Goal: Task Accomplishment & Management: Complete application form

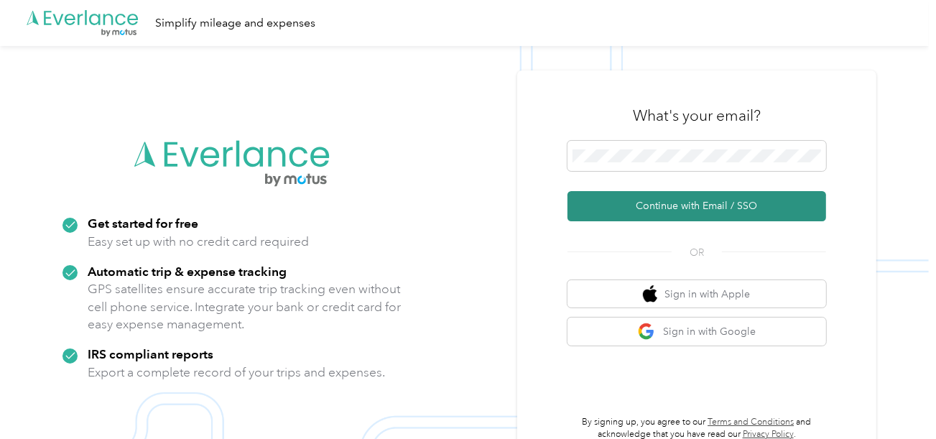
drag, startPoint x: 647, startPoint y: 208, endPoint x: 327, endPoint y: 81, distance: 344.5
click at [647, 208] on button "Continue with Email / SSO" at bounding box center [697, 206] width 259 height 30
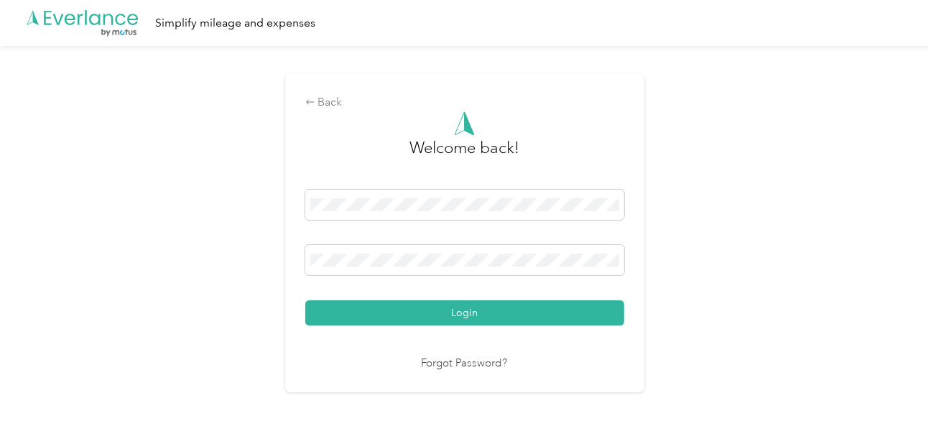
drag, startPoint x: 528, startPoint y: 307, endPoint x: 595, endPoint y: 303, distance: 67.0
click at [531, 309] on button "Login" at bounding box center [464, 312] width 319 height 25
click at [696, 270] on div "Back Welcome back! Login Forgot Password?" at bounding box center [464, 239] width 929 height 387
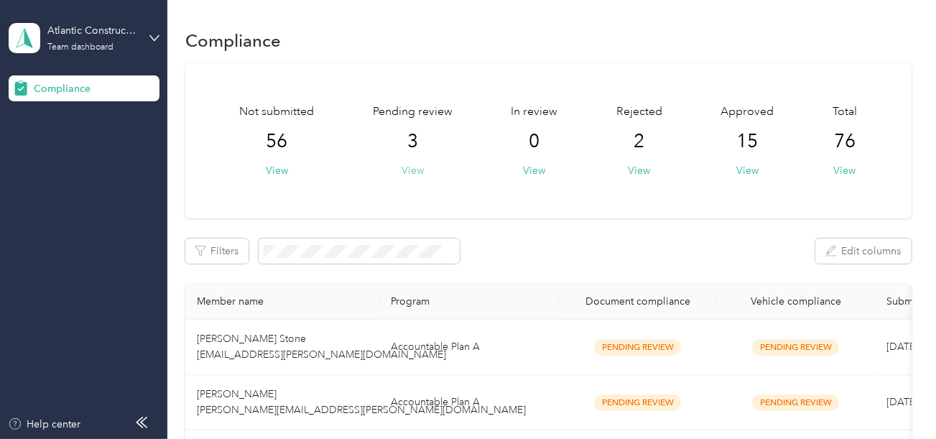
click at [410, 165] on button "View" at bounding box center [413, 170] width 22 height 15
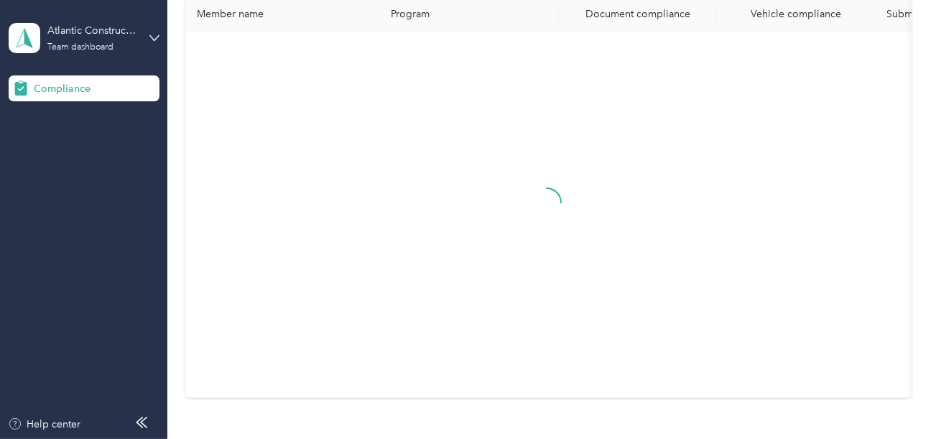
scroll to position [250, 0]
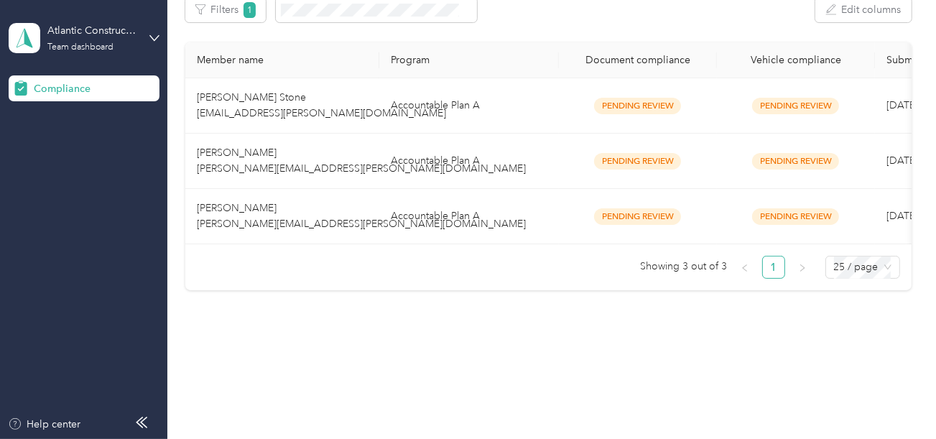
click at [474, 224] on td "Accountable Plan A" at bounding box center [469, 216] width 180 height 55
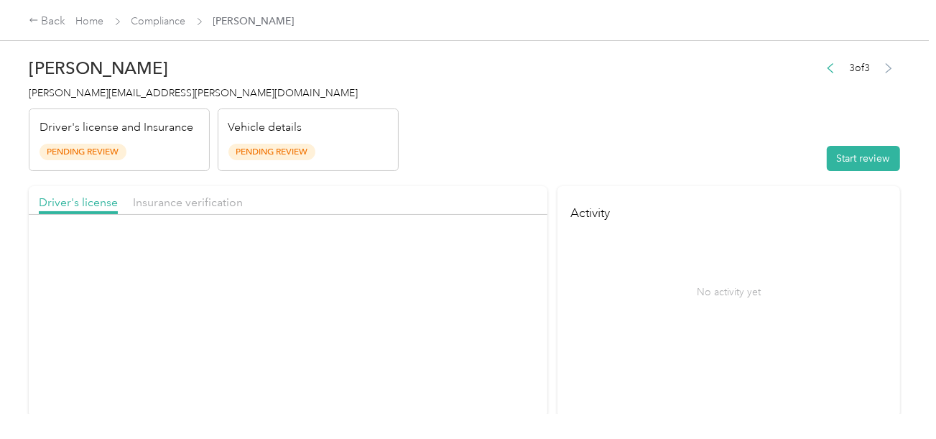
click at [671, 129] on header "[PERSON_NAME] [PERSON_NAME][EMAIL_ADDRESS][PERSON_NAME][DOMAIN_NAME] Driver's l…" at bounding box center [465, 110] width 872 height 121
click at [895, 164] on div "Start review" at bounding box center [859, 158] width 81 height 25
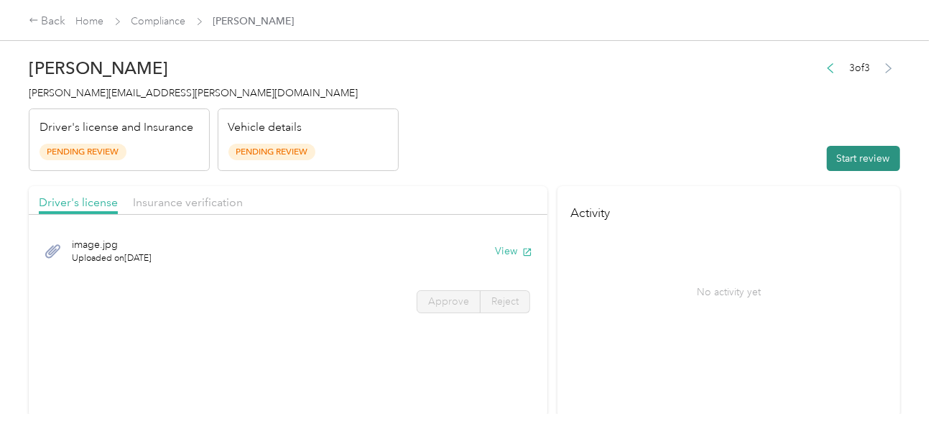
click at [834, 154] on button "Start review" at bounding box center [863, 158] width 73 height 25
click at [607, 145] on header "[PERSON_NAME] [PERSON_NAME][EMAIL_ADDRESS][PERSON_NAME][DOMAIN_NAME] Driver's l…" at bounding box center [465, 110] width 872 height 121
click at [591, 162] on header "[PERSON_NAME] [PERSON_NAME][EMAIL_ADDRESS][PERSON_NAME][DOMAIN_NAME] Driver's l…" at bounding box center [465, 110] width 872 height 121
click at [503, 252] on button "View" at bounding box center [513, 251] width 37 height 15
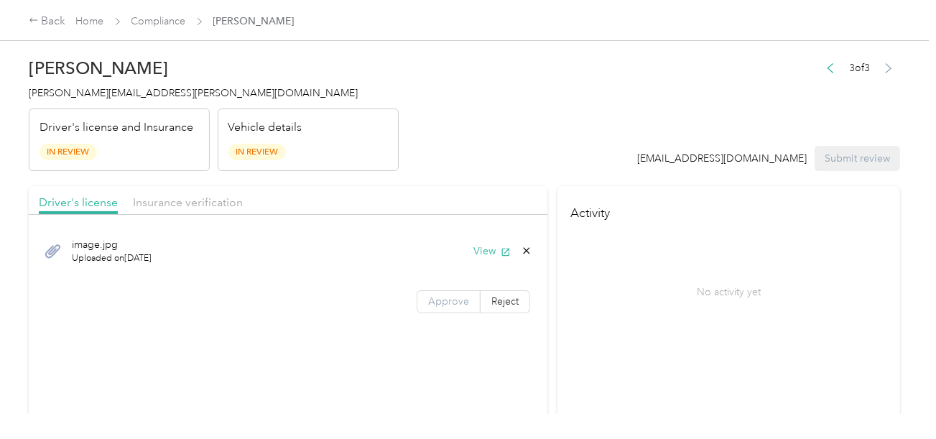
click at [451, 290] on label "Approve" at bounding box center [449, 301] width 64 height 23
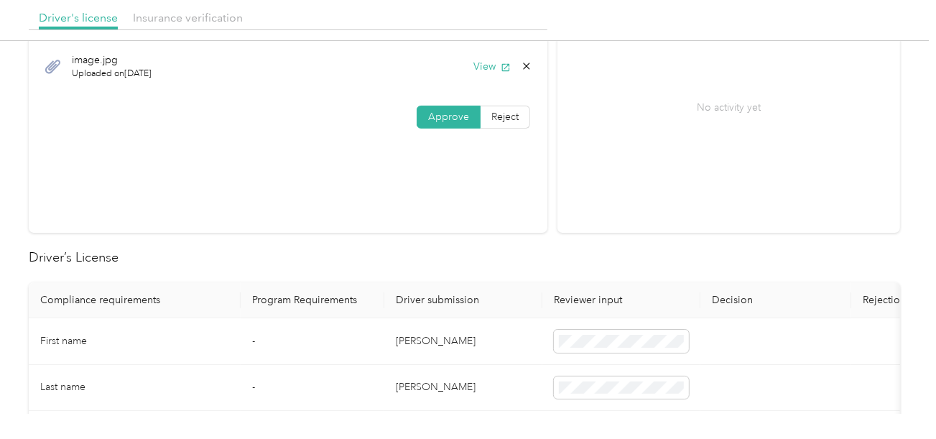
scroll to position [216, 0]
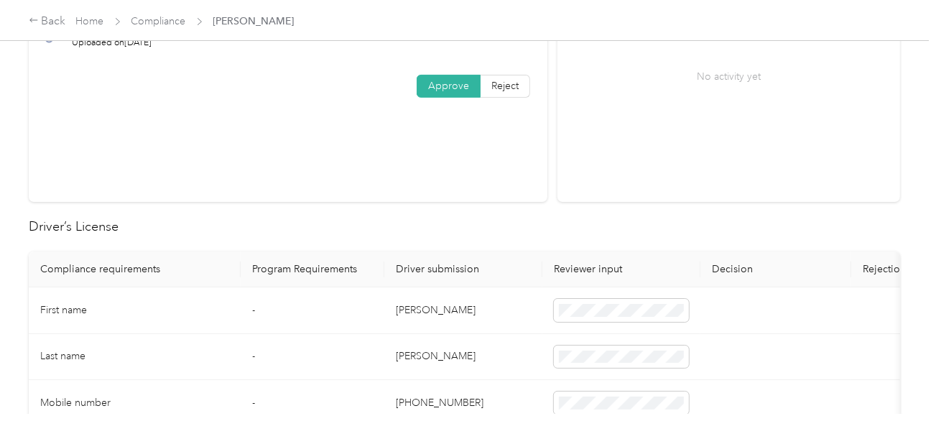
click at [400, 310] on td "[PERSON_NAME]" at bounding box center [463, 310] width 158 height 47
copy td "[PERSON_NAME]"
drag, startPoint x: 595, startPoint y: 327, endPoint x: 621, endPoint y: 316, distance: 28.0
click at [598, 326] on td at bounding box center [622, 310] width 158 height 47
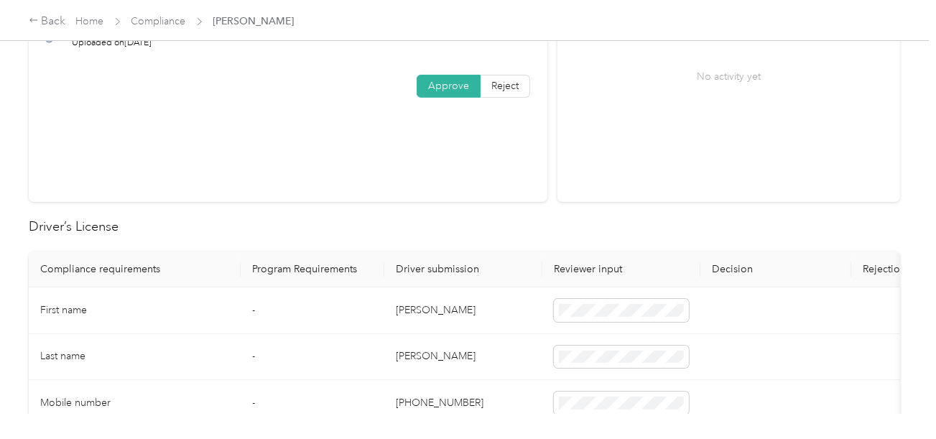
click at [400, 354] on td "[PERSON_NAME]" at bounding box center [463, 357] width 158 height 47
copy td "[PERSON_NAME]"
click at [631, 334] on td at bounding box center [622, 357] width 158 height 47
click at [465, 347] on td "[PERSON_NAME]" at bounding box center [463, 357] width 158 height 47
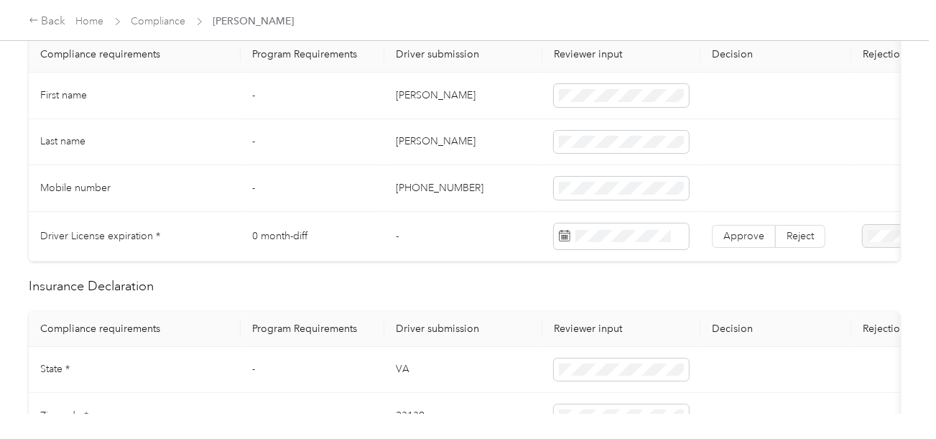
scroll to position [431, 0]
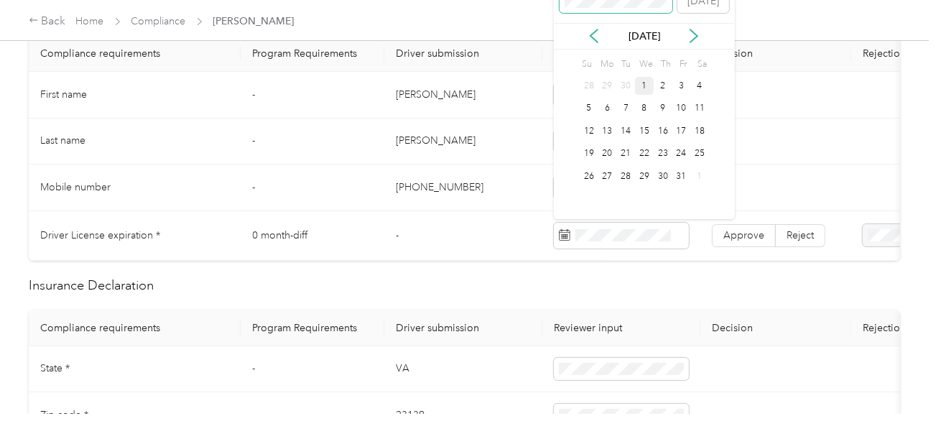
click at [622, 11] on span at bounding box center [617, 1] width 114 height 23
click at [680, 152] on div "25" at bounding box center [682, 154] width 19 height 18
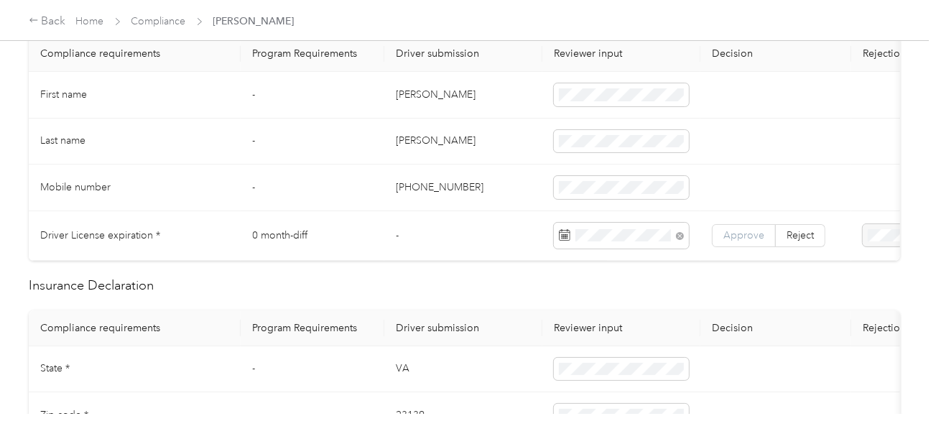
click at [722, 224] on label "Approve" at bounding box center [744, 235] width 64 height 23
click at [726, 229] on span "Approve" at bounding box center [744, 235] width 41 height 12
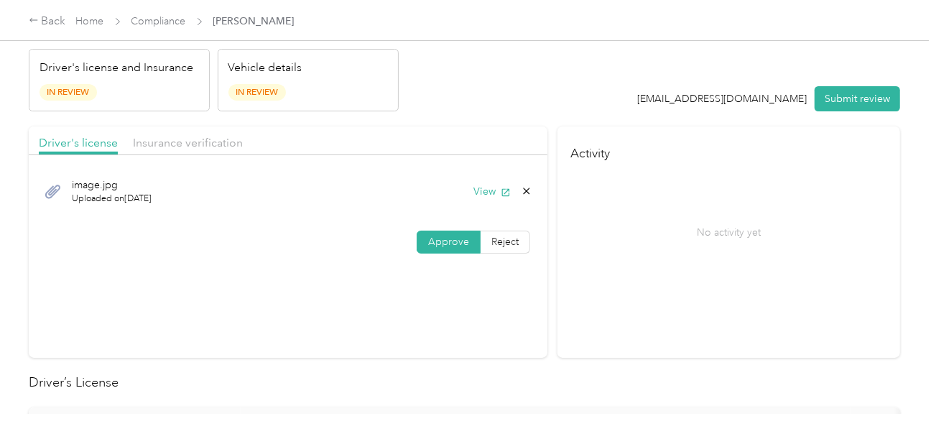
scroll to position [0, 0]
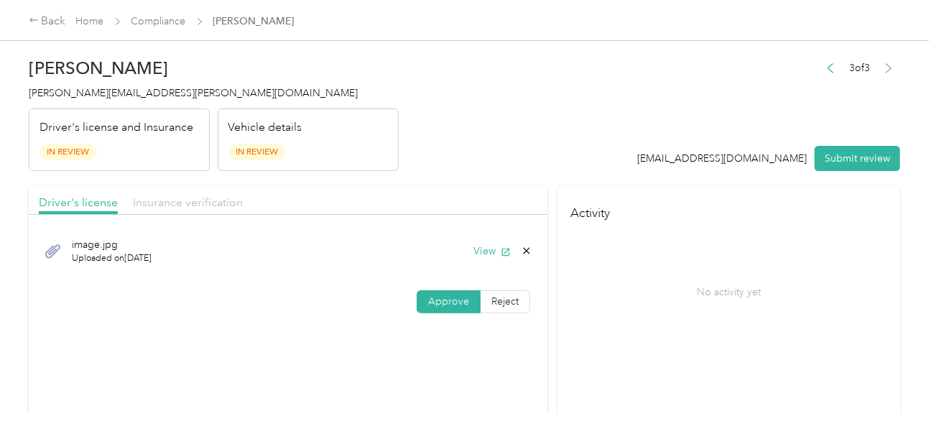
click at [161, 195] on span "Insurance verification" at bounding box center [188, 202] width 110 height 14
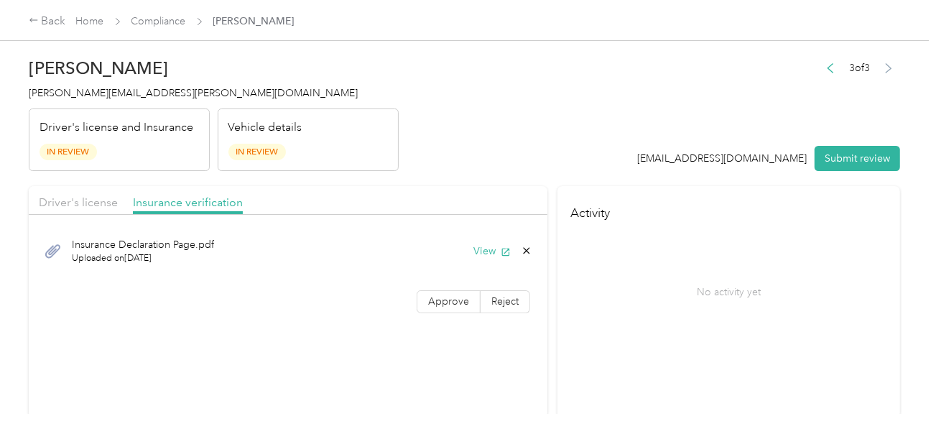
drag, startPoint x: 532, startPoint y: 134, endPoint x: 524, endPoint y: 213, distance: 78.7
click at [532, 134] on header "[PERSON_NAME] [PERSON_NAME][EMAIL_ADDRESS][PERSON_NAME][DOMAIN_NAME] Driver's l…" at bounding box center [465, 110] width 872 height 121
click at [487, 246] on button "View" at bounding box center [492, 251] width 37 height 15
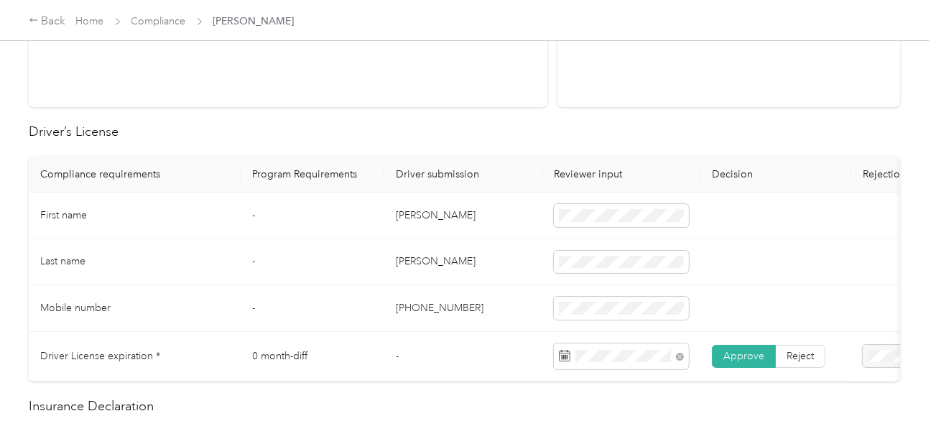
scroll to position [646, 0]
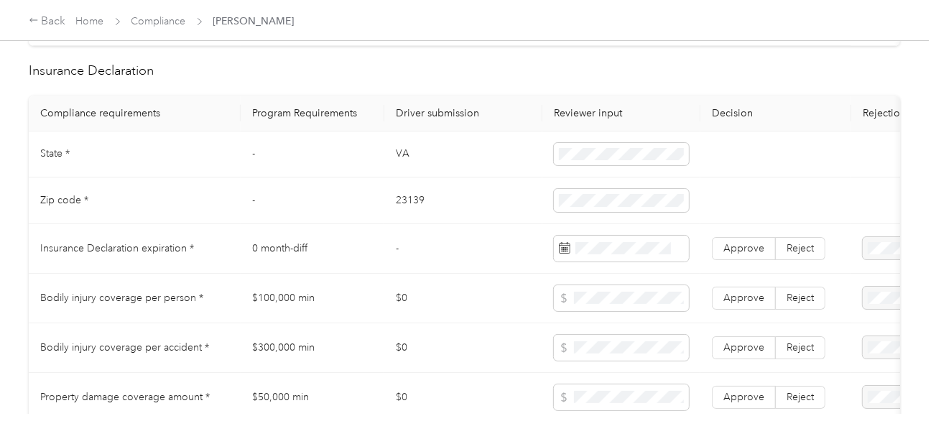
click at [404, 158] on td "VA" at bounding box center [463, 155] width 158 height 47
copy td "VA"
click at [591, 166] on span at bounding box center [621, 154] width 135 height 23
drag, startPoint x: 444, startPoint y: 208, endPoint x: 410, endPoint y: 205, distance: 34.6
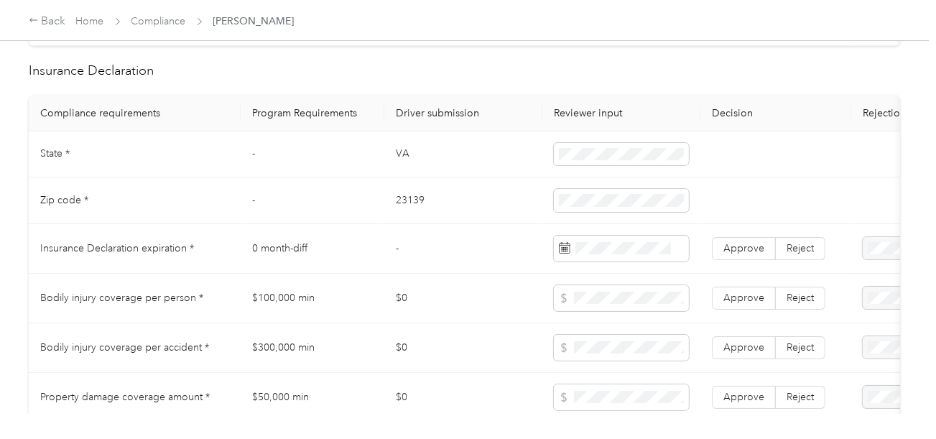
click at [443, 208] on td "23139" at bounding box center [463, 200] width 158 height 47
click at [399, 203] on td "23139" at bounding box center [463, 200] width 158 height 47
copy td "23139"
click at [602, 197] on span at bounding box center [621, 200] width 135 height 23
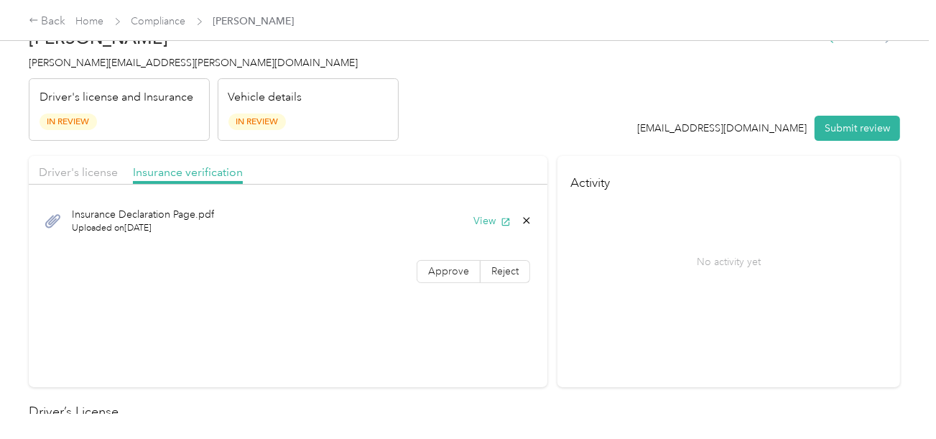
scroll to position [0, 0]
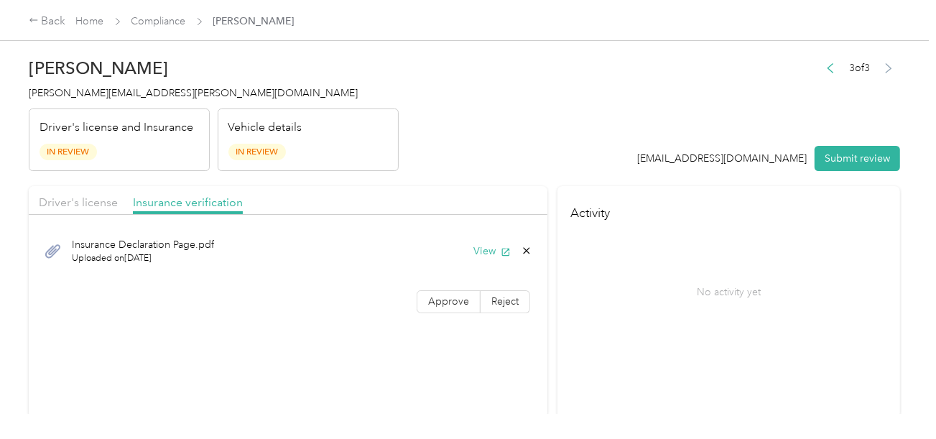
click at [116, 73] on h2 "[PERSON_NAME]" at bounding box center [214, 68] width 370 height 20
copy h2 "[PERSON_NAME]"
click at [50, 72] on h2 "[PERSON_NAME]" at bounding box center [214, 68] width 370 height 20
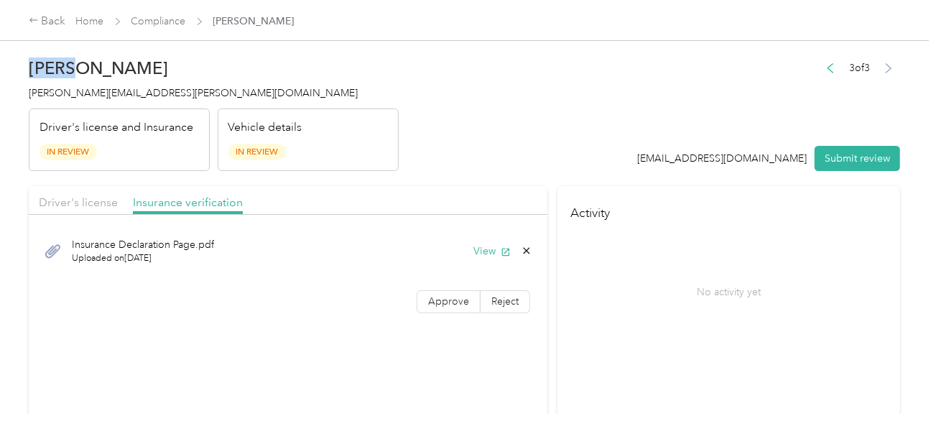
copy h2 "[PERSON_NAME]"
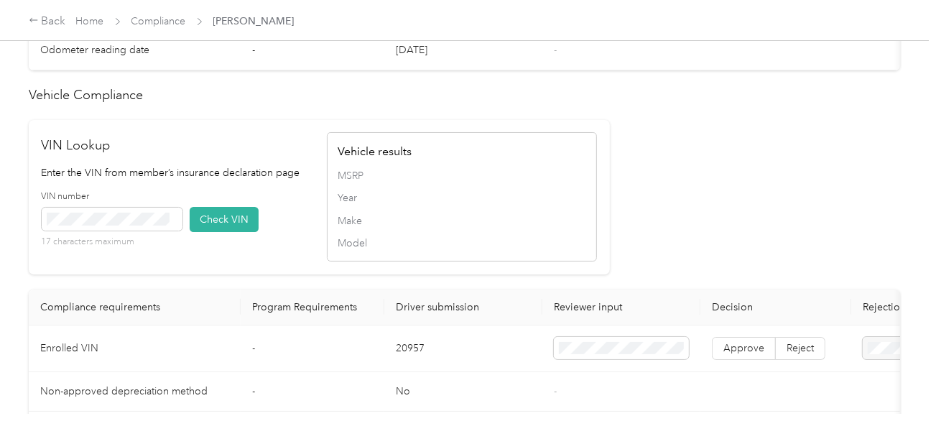
scroll to position [1437, 0]
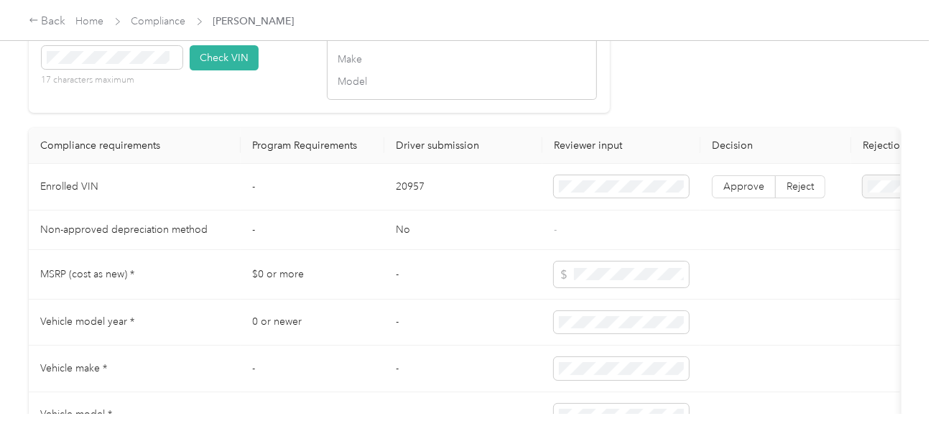
click at [390, 200] on td "20957" at bounding box center [463, 187] width 158 height 47
copy td "20957"
click at [234, 70] on button "Check VIN" at bounding box center [224, 57] width 69 height 25
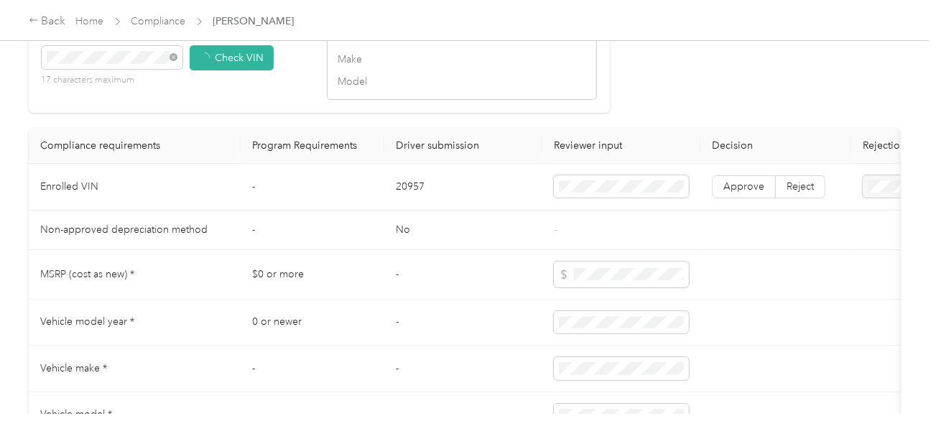
drag, startPoint x: 272, startPoint y: 125, endPoint x: 756, endPoint y: 224, distance: 494.4
click at [272, 113] on div "VIN Lookup Enter the VIN from member’s insurance declaration page VIN number 17…" at bounding box center [319, 35] width 581 height 154
click at [739, 213] on td "Approve Reject" at bounding box center [776, 189] width 151 height 47
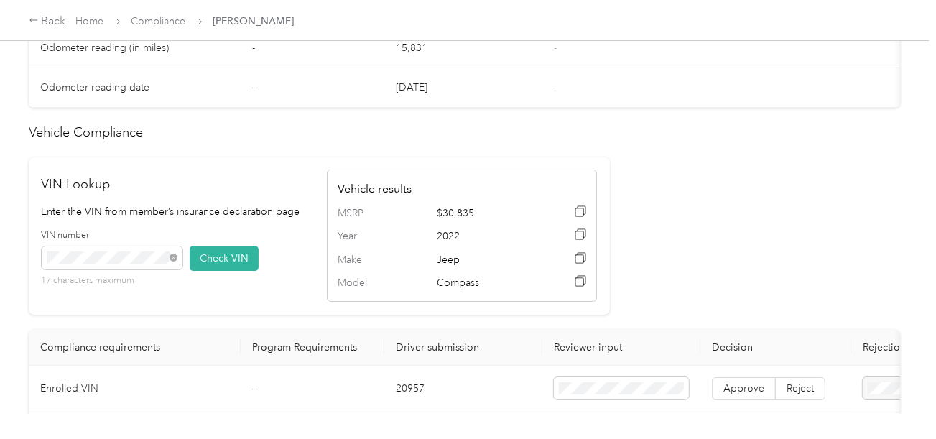
scroll to position [1294, 0]
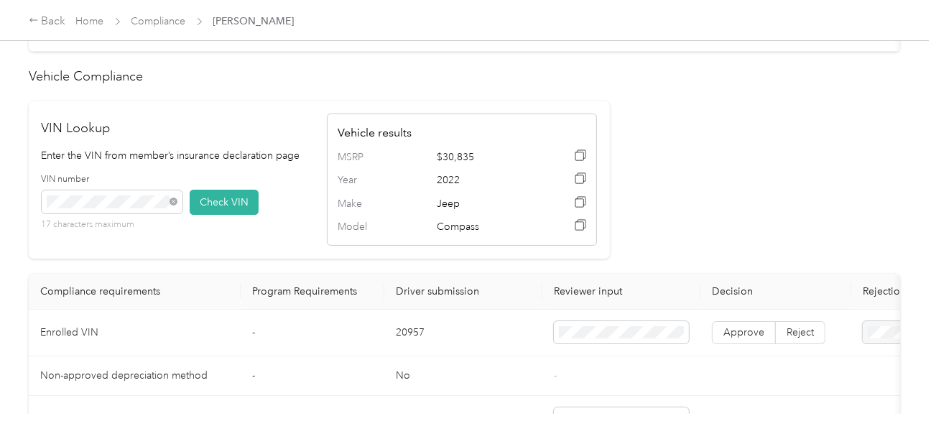
click at [739, 333] on td "Approve Reject" at bounding box center [776, 333] width 151 height 47
click at [741, 335] on label "Approve" at bounding box center [744, 332] width 64 height 23
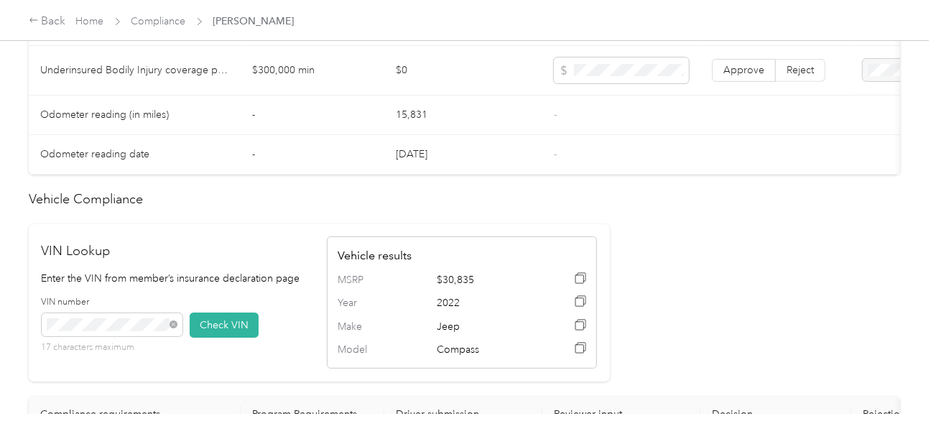
scroll to position [719, 0]
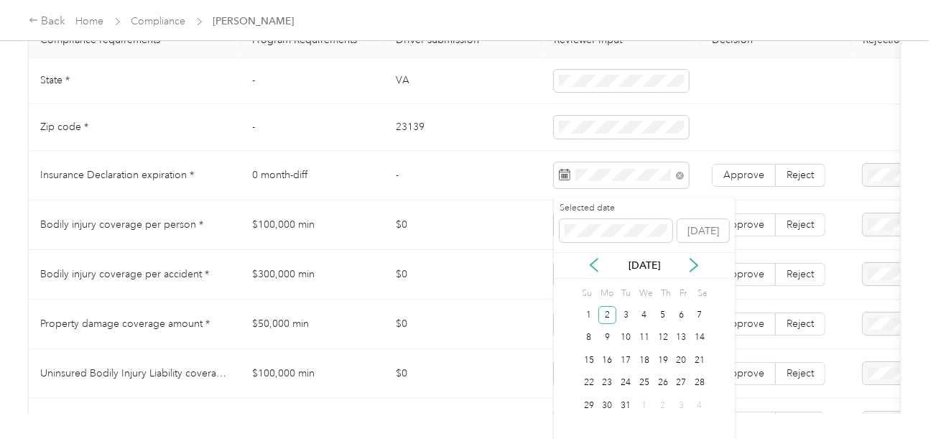
click at [610, 303] on div "Mo" at bounding box center [607, 294] width 16 height 20
click at [609, 308] on div "2" at bounding box center [608, 315] width 19 height 18
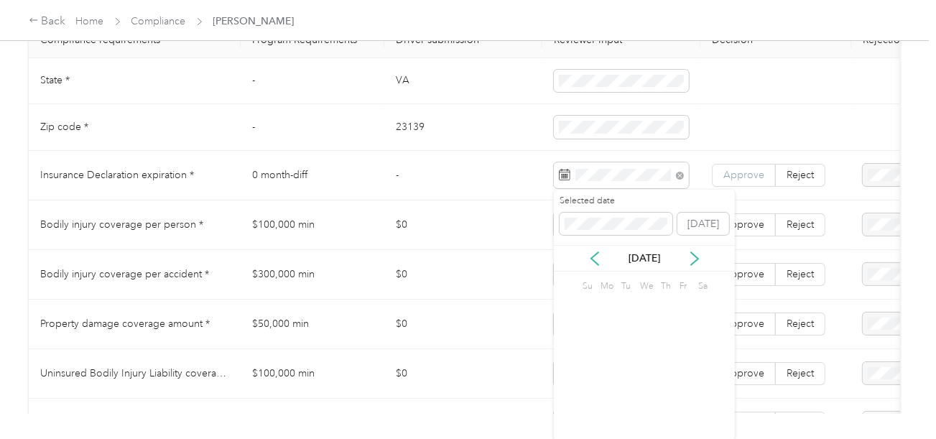
click at [744, 181] on span "Approve" at bounding box center [744, 175] width 41 height 12
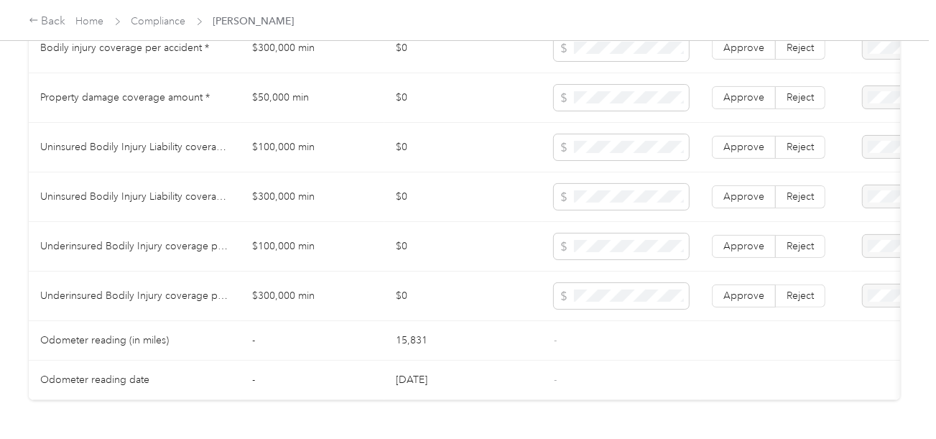
scroll to position [863, 0]
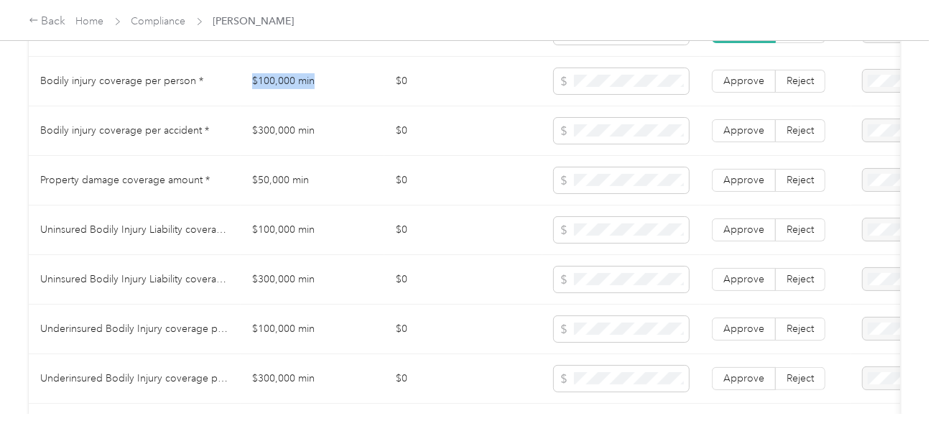
copy td "$100,000 min"
drag, startPoint x: 252, startPoint y: 94, endPoint x: 383, endPoint y: 92, distance: 131.5
click at [343, 94] on td "$100,000 min" at bounding box center [313, 82] width 144 height 50
click at [287, 156] on td "$300,000 min" at bounding box center [313, 131] width 144 height 50
copy tr "$300,000"
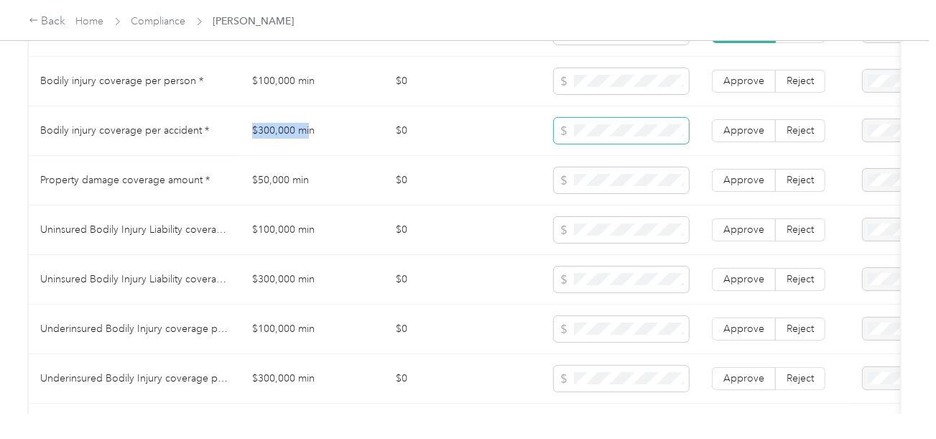
drag, startPoint x: 234, startPoint y: 137, endPoint x: 559, endPoint y: 139, distance: 324.8
click at [327, 137] on tr "Bodily injury coverage per accident * $300,000 min $0 Approve Reject" at bounding box center [535, 131] width 1013 height 50
copy tr "$300,000 min"
drag, startPoint x: 248, startPoint y: 180, endPoint x: 493, endPoint y: 183, distance: 245.1
click at [320, 183] on td "$50,000 min" at bounding box center [313, 181] width 144 height 50
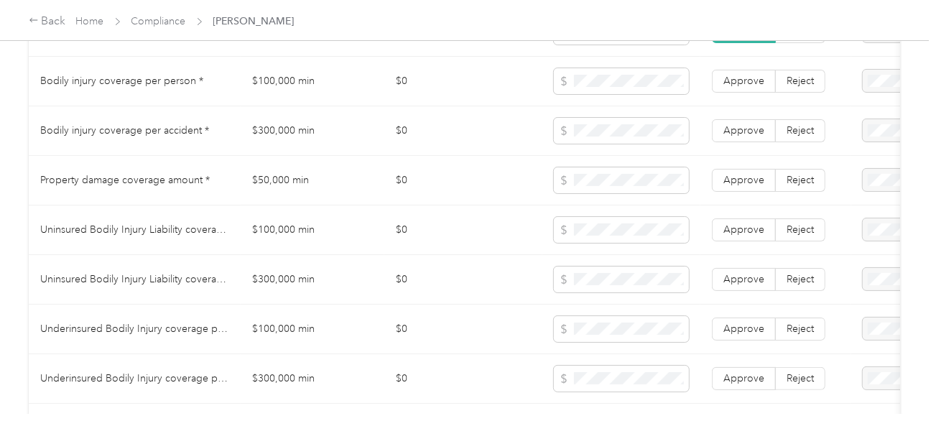
drag, startPoint x: 410, startPoint y: 209, endPoint x: 331, endPoint y: 231, distance: 81.9
click at [409, 206] on td "$0" at bounding box center [463, 181] width 158 height 50
drag, startPoint x: 246, startPoint y: 245, endPoint x: 376, endPoint y: 245, distance: 129.3
click at [320, 245] on td "$100,000 min" at bounding box center [313, 231] width 144 height 50
drag, startPoint x: 250, startPoint y: 290, endPoint x: 555, endPoint y: 288, distance: 305.4
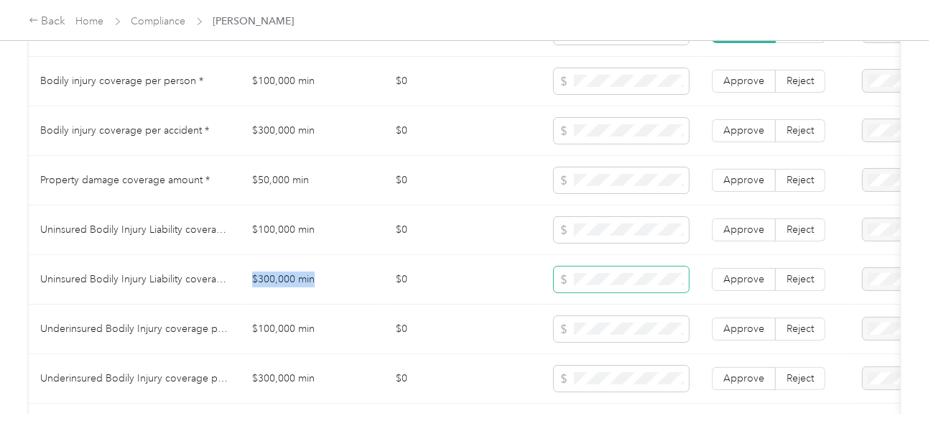
click at [354, 288] on td "$300,000 min" at bounding box center [313, 280] width 144 height 50
drag, startPoint x: 236, startPoint y: 331, endPoint x: 369, endPoint y: 331, distance: 133.7
click at [369, 331] on tr "Underinsured Bodily Injury coverage per person * $100,000 min $0 Approve Reject" at bounding box center [535, 330] width 1013 height 50
click at [561, 327] on span at bounding box center [564, 329] width 10 height 16
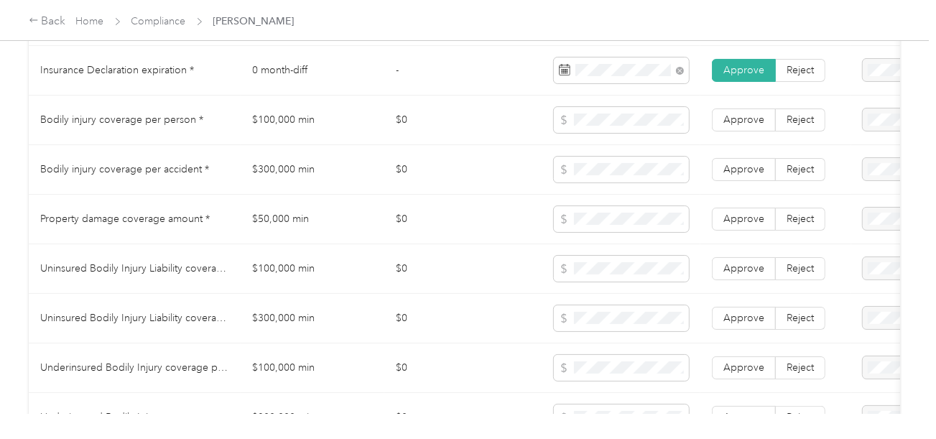
scroll to position [791, 0]
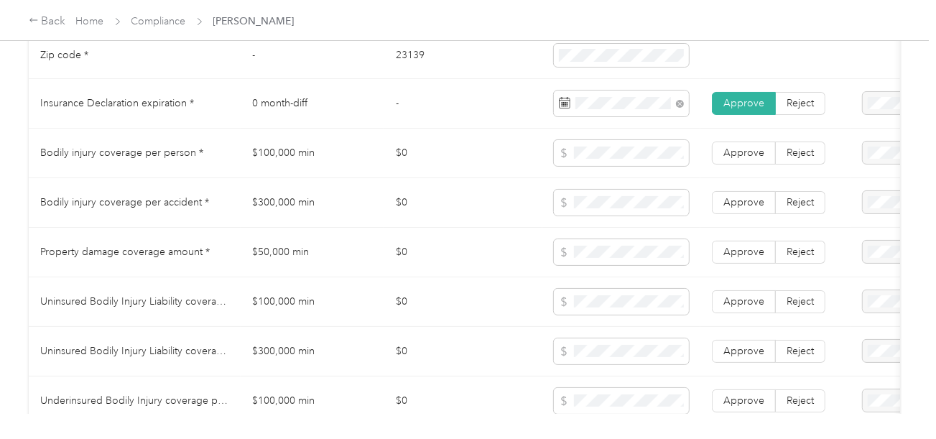
click at [753, 159] on span "Approve" at bounding box center [744, 153] width 41 height 12
click at [739, 221] on td "Approve Reject" at bounding box center [776, 203] width 151 height 50
click at [734, 249] on label "Approve" at bounding box center [744, 252] width 64 height 23
click at [741, 222] on td "Approve Reject" at bounding box center [776, 203] width 151 height 50
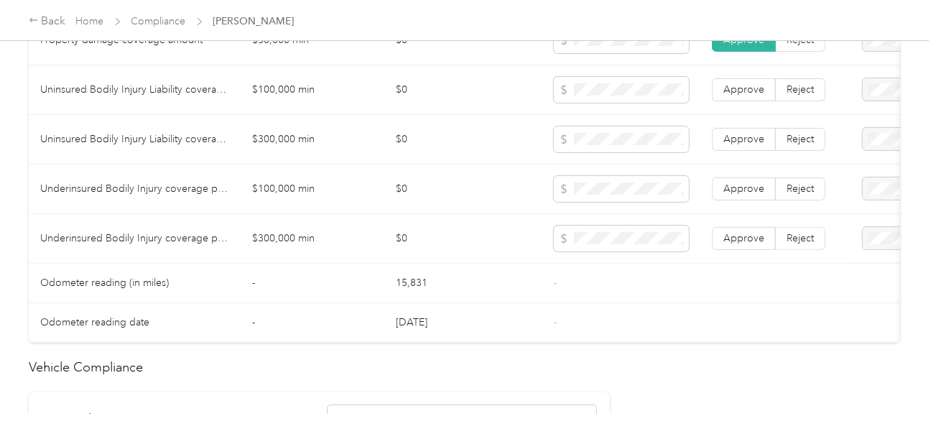
scroll to position [1007, 0]
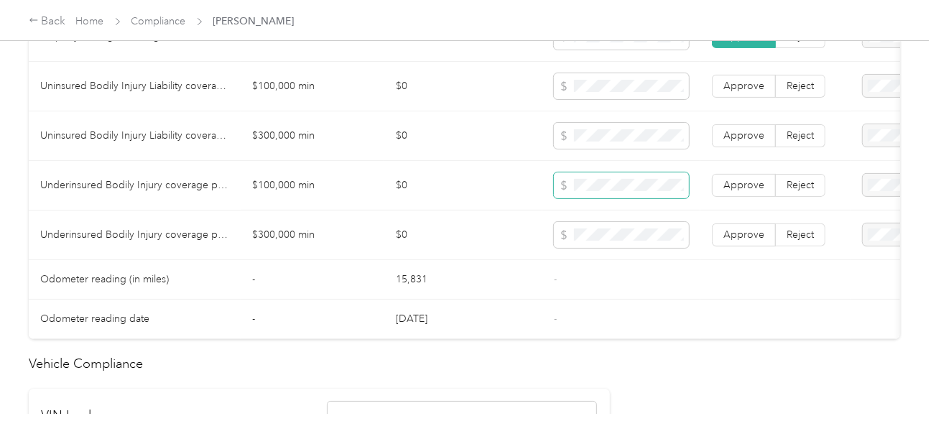
click at [598, 197] on span at bounding box center [621, 185] width 135 height 26
click at [239, 254] on tr "Underinsured Bodily Injury coverage per accident * $300,000 min $0 Approve Reje…" at bounding box center [535, 236] width 1013 height 50
drag, startPoint x: 635, startPoint y: 150, endPoint x: 547, endPoint y: 144, distance: 87.9
click at [547, 144] on td at bounding box center [622, 136] width 158 height 50
click at [561, 227] on span at bounding box center [621, 235] width 135 height 26
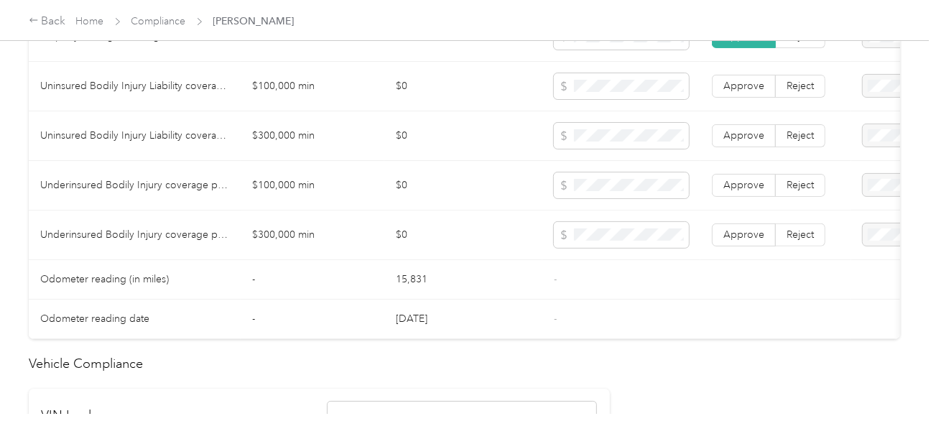
click at [623, 254] on td at bounding box center [622, 236] width 158 height 50
drag, startPoint x: 717, startPoint y: 234, endPoint x: 730, endPoint y: 185, distance: 49.9
click at [718, 231] on label "Approve" at bounding box center [744, 234] width 64 height 23
click at [730, 185] on span "Approve" at bounding box center [744, 185] width 41 height 12
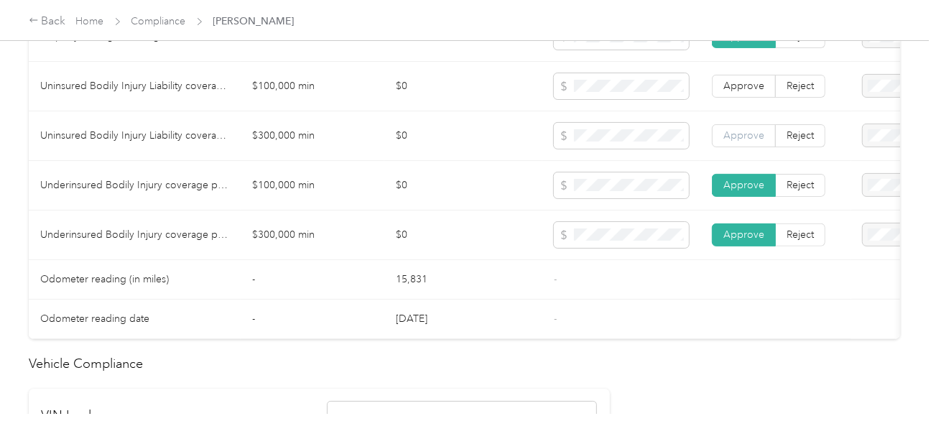
click at [737, 147] on label "Approve" at bounding box center [744, 135] width 64 height 23
click at [737, 86] on span "Approve" at bounding box center [744, 86] width 41 height 12
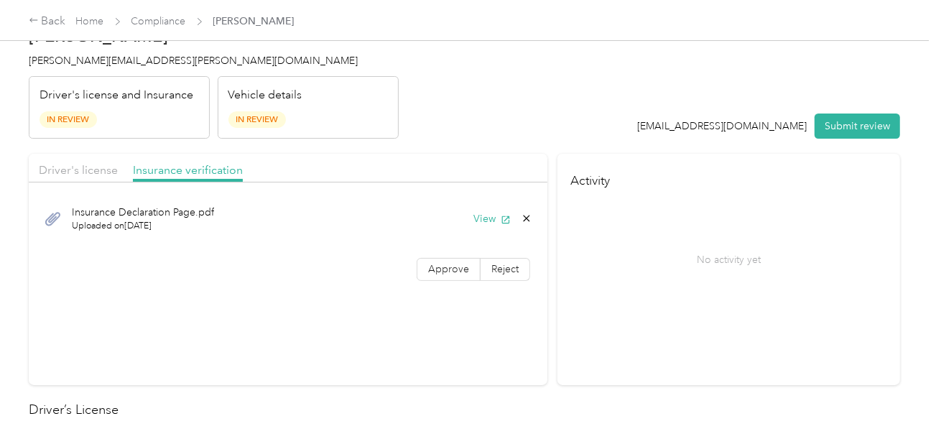
scroll to position [0, 0]
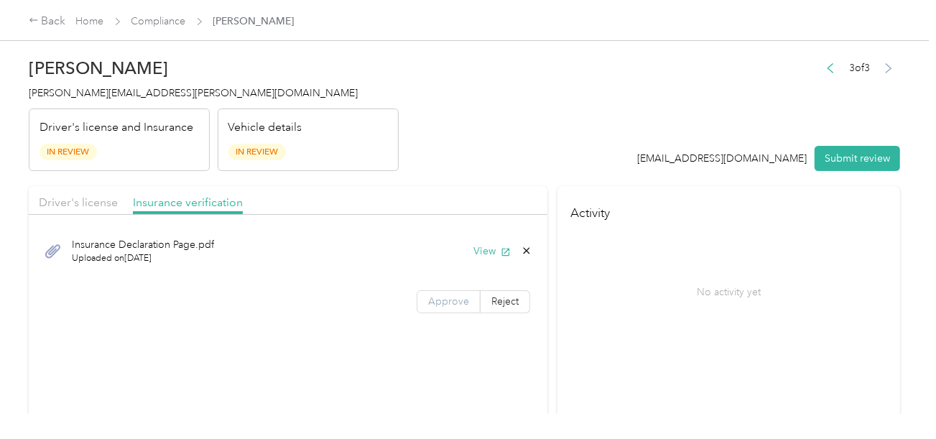
click at [446, 292] on label "Approve" at bounding box center [449, 301] width 64 height 23
drag, startPoint x: 447, startPoint y: 298, endPoint x: 460, endPoint y: 239, distance: 61.0
click at [448, 295] on span "Approve" at bounding box center [448, 301] width 41 height 12
drag, startPoint x: 124, startPoint y: 213, endPoint x: 116, endPoint y: 207, distance: 9.7
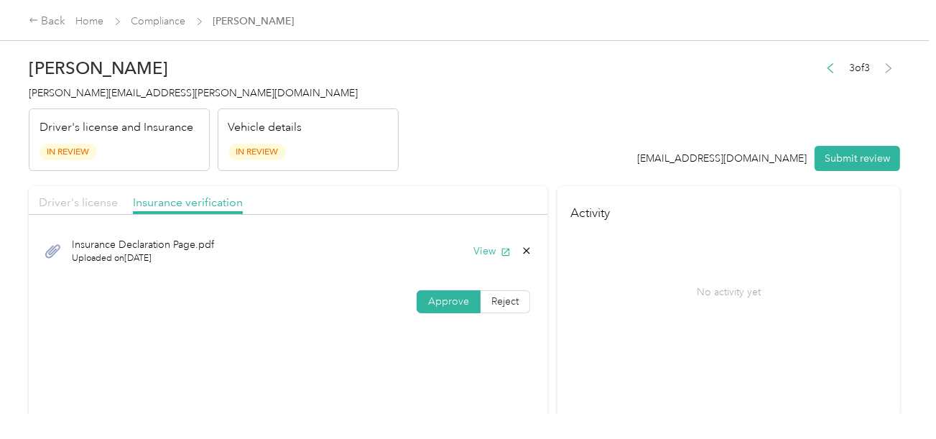
click at [121, 212] on div "Driver's license Insurance verification Insurance Declaration Page.pdf Uploaded…" at bounding box center [288, 254] width 519 height 137
click at [113, 203] on span "Driver's license" at bounding box center [78, 202] width 79 height 14
click at [586, 159] on header "[PERSON_NAME] [PERSON_NAME][EMAIL_ADDRESS][PERSON_NAME][DOMAIN_NAME] Driver's l…" at bounding box center [465, 110] width 872 height 121
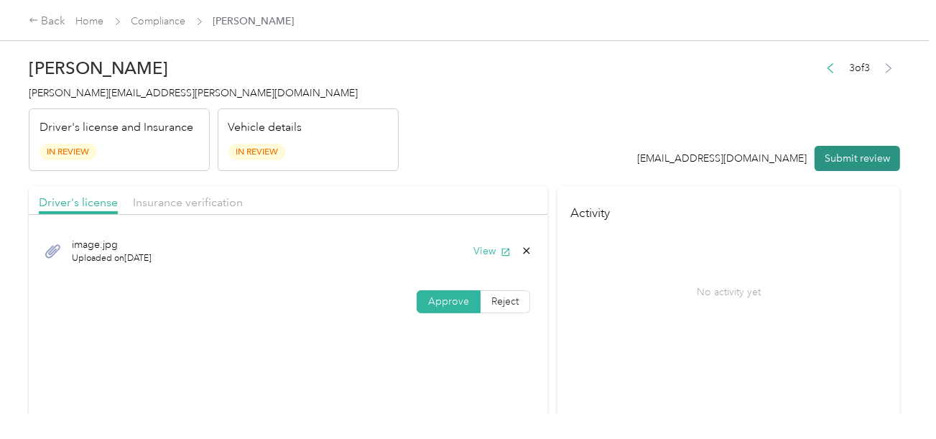
click at [849, 164] on button "Submit review" at bounding box center [858, 158] width 86 height 25
click at [453, 126] on header "[PERSON_NAME] [PERSON_NAME][EMAIL_ADDRESS][PERSON_NAME][DOMAIN_NAME] Driver's l…" at bounding box center [465, 110] width 872 height 121
click at [686, 193] on h4 "Activity" at bounding box center [729, 208] width 343 height 45
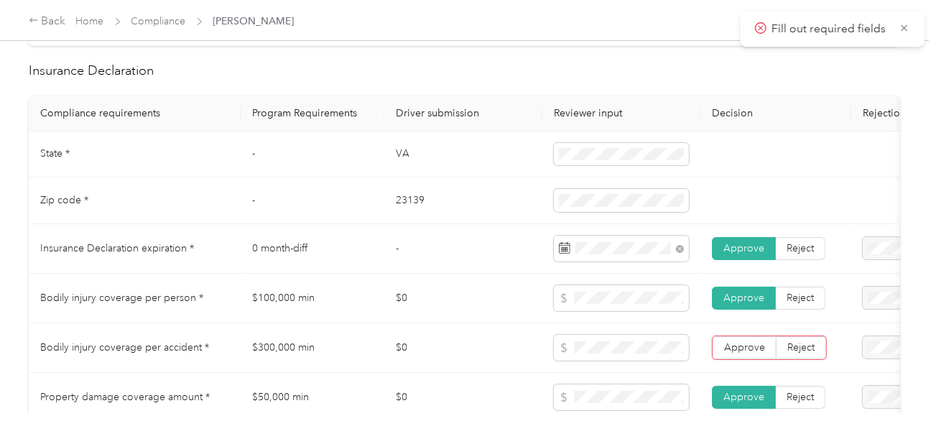
scroll to position [790, 0]
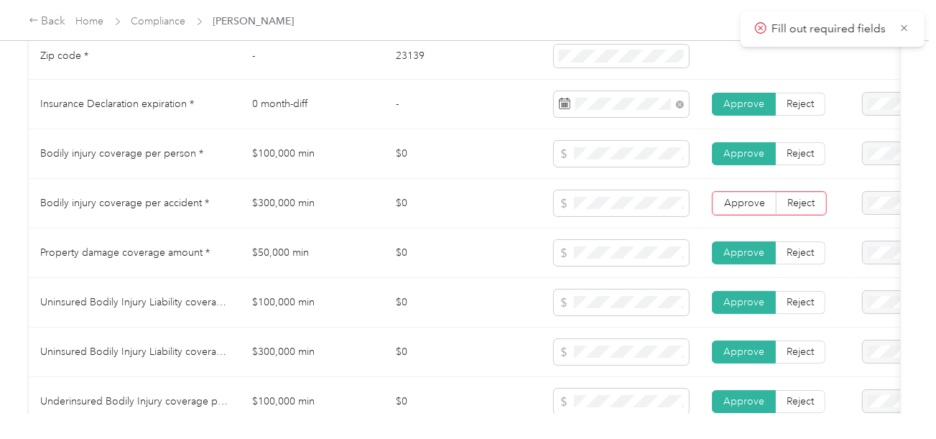
click at [742, 193] on td "Approve Reject" at bounding box center [776, 204] width 151 height 50
click at [745, 204] on span "Approve" at bounding box center [744, 203] width 41 height 12
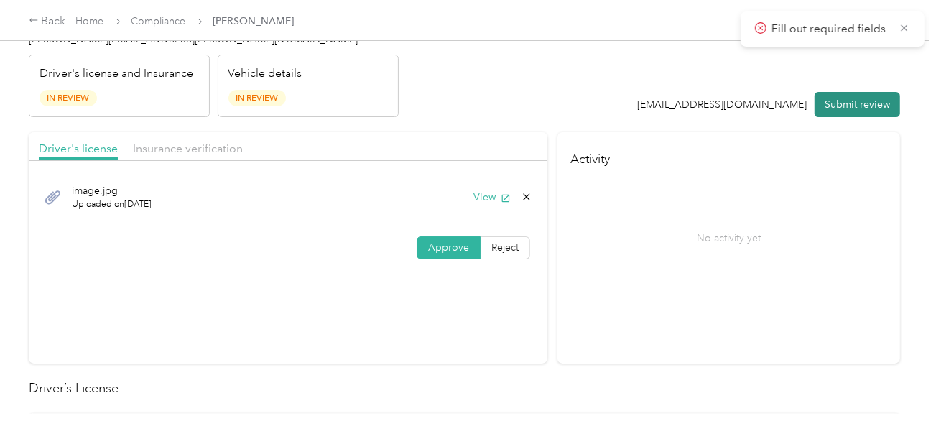
scroll to position [0, 0]
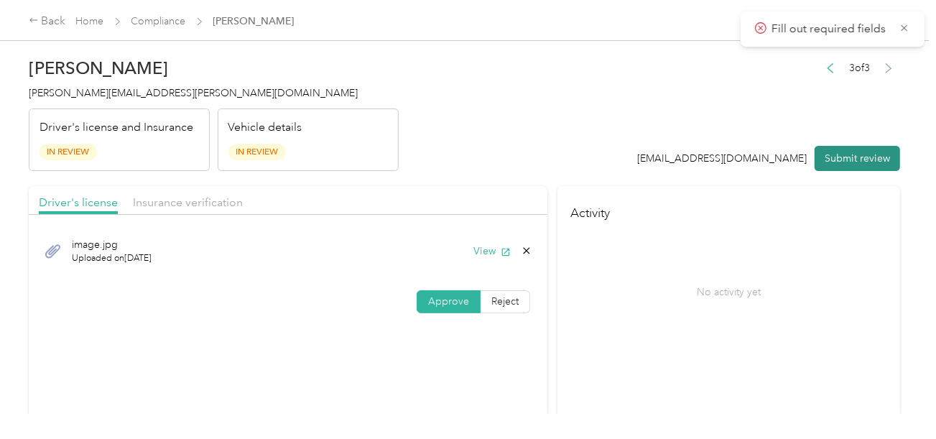
click at [856, 155] on button "Submit review" at bounding box center [858, 158] width 86 height 25
click at [665, 122] on header "[PERSON_NAME] [PERSON_NAME][EMAIL_ADDRESS][PERSON_NAME][DOMAIN_NAME] Driver's l…" at bounding box center [465, 110] width 872 height 121
click at [69, 106] on div "[PERSON_NAME] [PERSON_NAME][EMAIL_ADDRESS][PERSON_NAME][DOMAIN_NAME] Driver's l…" at bounding box center [214, 110] width 370 height 121
click at [72, 104] on div "[PERSON_NAME] [PERSON_NAME][EMAIL_ADDRESS][PERSON_NAME][DOMAIN_NAME] Driver's l…" at bounding box center [214, 110] width 370 height 121
click at [73, 103] on div "[PERSON_NAME] [PERSON_NAME][EMAIL_ADDRESS][PERSON_NAME][DOMAIN_NAME] Driver's l…" at bounding box center [214, 110] width 370 height 121
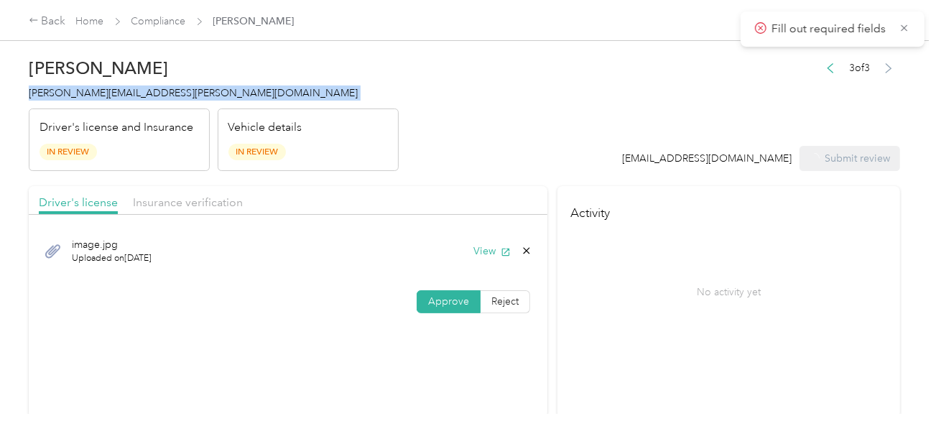
click at [73, 103] on div "[PERSON_NAME] [PERSON_NAME][EMAIL_ADDRESS][PERSON_NAME][DOMAIN_NAME] Driver's l…" at bounding box center [214, 110] width 370 height 121
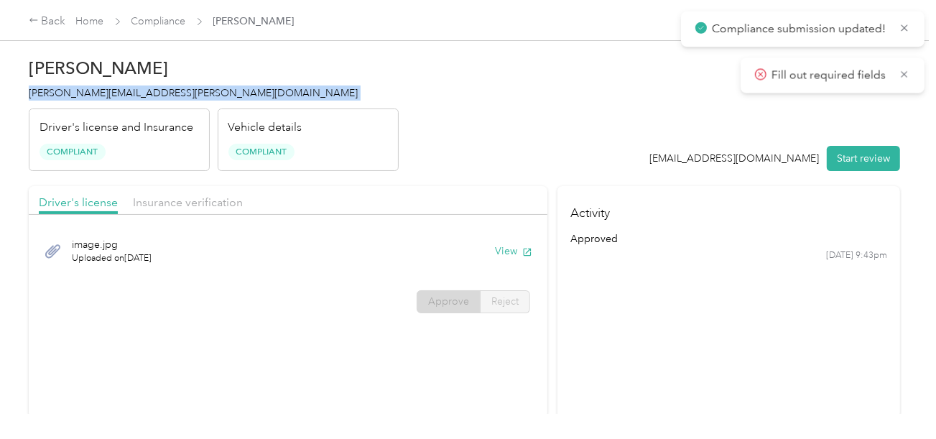
click at [82, 96] on span "[PERSON_NAME][EMAIL_ADDRESS][PERSON_NAME][DOMAIN_NAME]" at bounding box center [193, 93] width 329 height 12
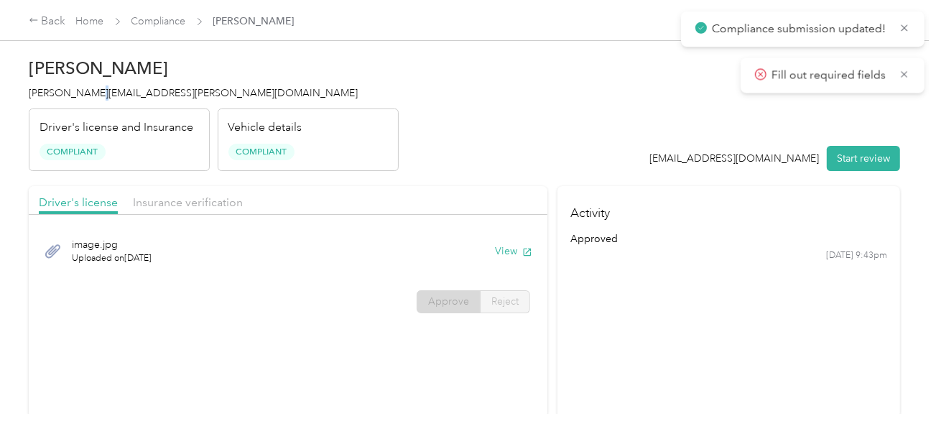
click at [82, 96] on span "[PERSON_NAME][EMAIL_ADDRESS][PERSON_NAME][DOMAIN_NAME]" at bounding box center [193, 93] width 329 height 12
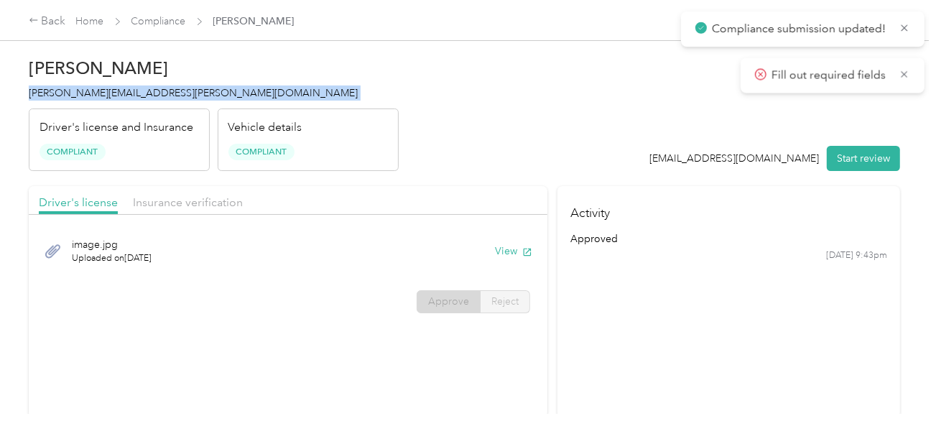
click at [82, 96] on span "[PERSON_NAME][EMAIL_ADDRESS][PERSON_NAME][DOMAIN_NAME]" at bounding box center [193, 93] width 329 height 12
drag, startPoint x: 308, startPoint y: 112, endPoint x: 282, endPoint y: 102, distance: 27.1
click at [304, 111] on div "Vehicle details Compliant" at bounding box center [308, 140] width 181 height 63
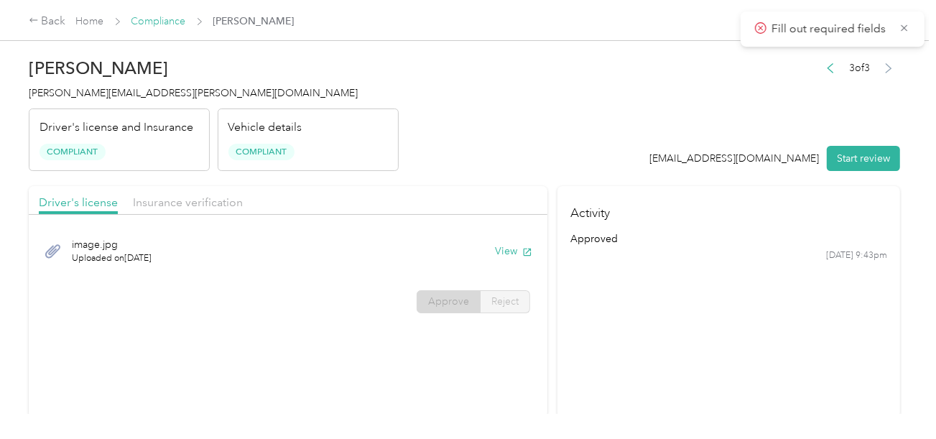
click at [165, 15] on link "Compliance" at bounding box center [159, 21] width 55 height 12
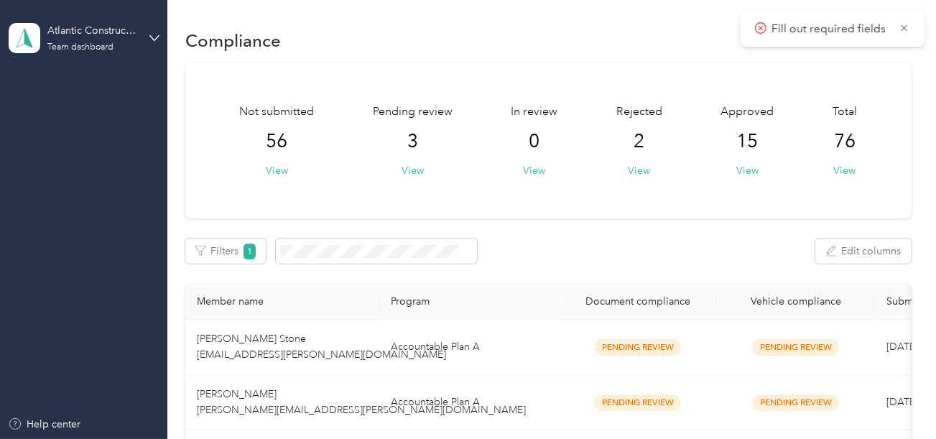
scroll to position [195, 0]
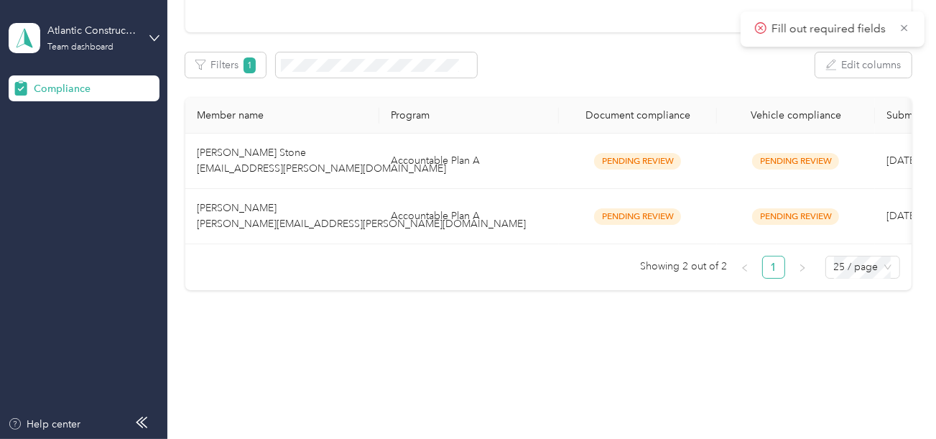
drag, startPoint x: 446, startPoint y: 292, endPoint x: 439, endPoint y: 218, distance: 74.3
click at [446, 288] on div "Compliance Not submitted 56 View Pending review 3 View In review 0 View Rejecte…" at bounding box center [548, 91] width 762 height 555
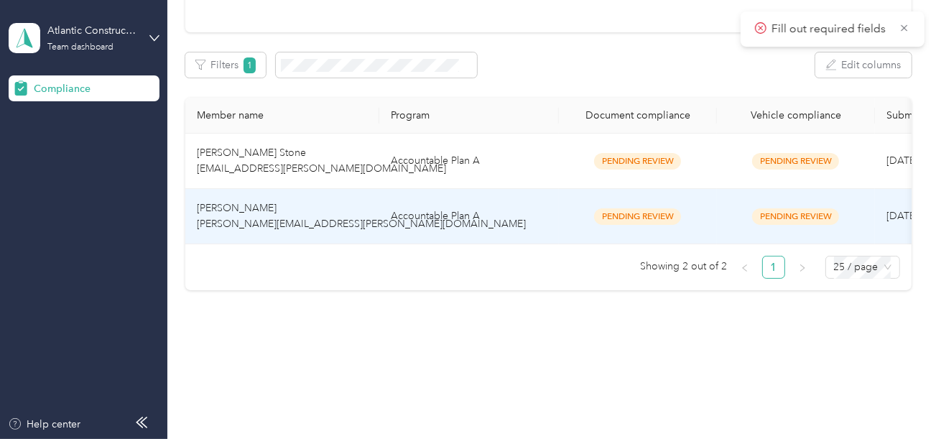
click at [439, 216] on td "Accountable Plan A" at bounding box center [469, 216] width 180 height 55
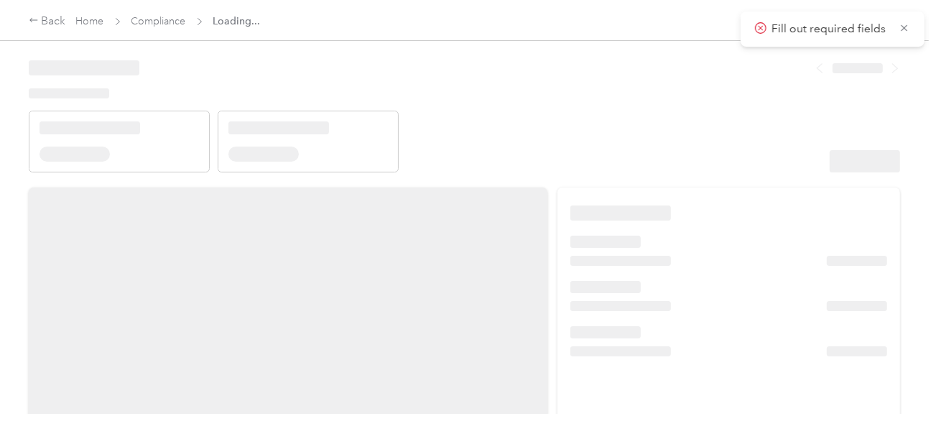
click at [749, 116] on header at bounding box center [465, 111] width 872 height 122
click at [723, 162] on header at bounding box center [465, 111] width 872 height 122
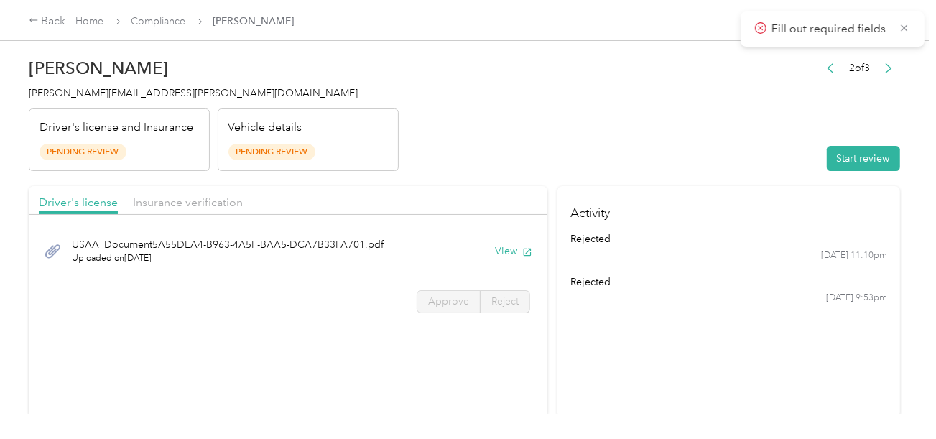
click at [850, 162] on button "Start review" at bounding box center [863, 158] width 73 height 25
click at [589, 135] on header "[PERSON_NAME] [PERSON_NAME][EMAIL_ADDRESS][PERSON_NAME][DOMAIN_NAME] Driver's l…" at bounding box center [465, 110] width 872 height 121
click at [109, 77] on h2 "[PERSON_NAME]" at bounding box center [214, 68] width 370 height 20
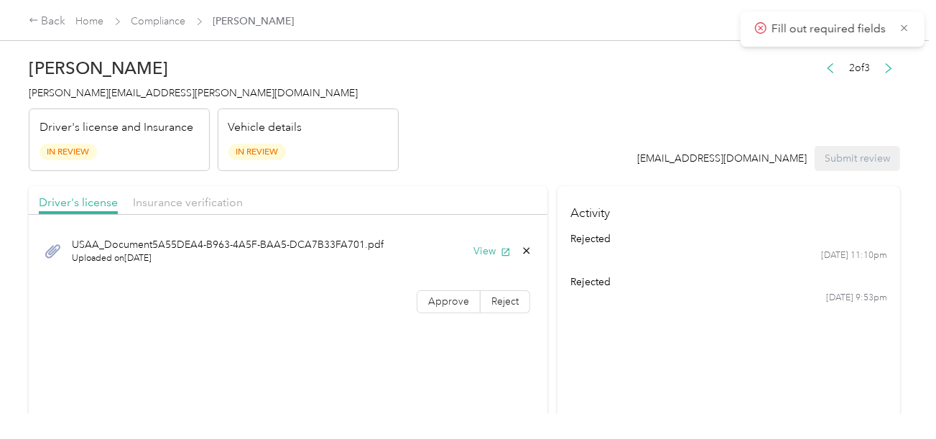
click at [119, 98] on span "[PERSON_NAME][EMAIL_ADDRESS][PERSON_NAME][DOMAIN_NAME]" at bounding box center [193, 93] width 329 height 12
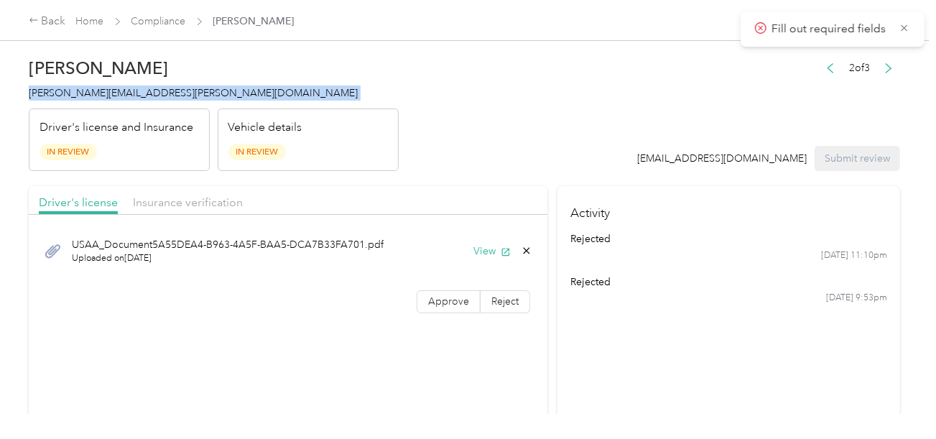
click at [119, 98] on span "[PERSON_NAME][EMAIL_ADDRESS][PERSON_NAME][DOMAIN_NAME]" at bounding box center [193, 93] width 329 height 12
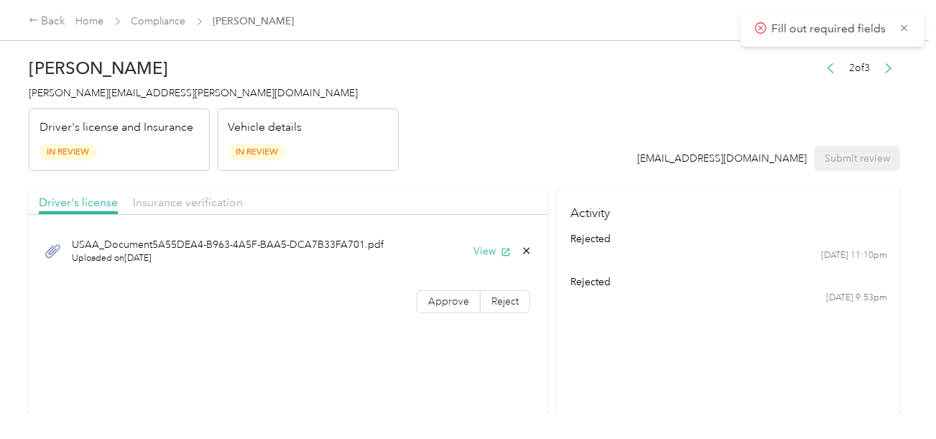
drag, startPoint x: 504, startPoint y: 154, endPoint x: 512, endPoint y: 192, distance: 38.1
click at [505, 160] on header "[PERSON_NAME] [PERSON_NAME][EMAIL_ADDRESS][PERSON_NAME][DOMAIN_NAME] Driver's l…" at bounding box center [465, 110] width 872 height 121
click at [491, 248] on button "View" at bounding box center [492, 251] width 37 height 15
click at [399, 307] on div "Approve Reject" at bounding box center [288, 301] width 519 height 23
click at [441, 301] on span "Approve" at bounding box center [448, 301] width 41 height 12
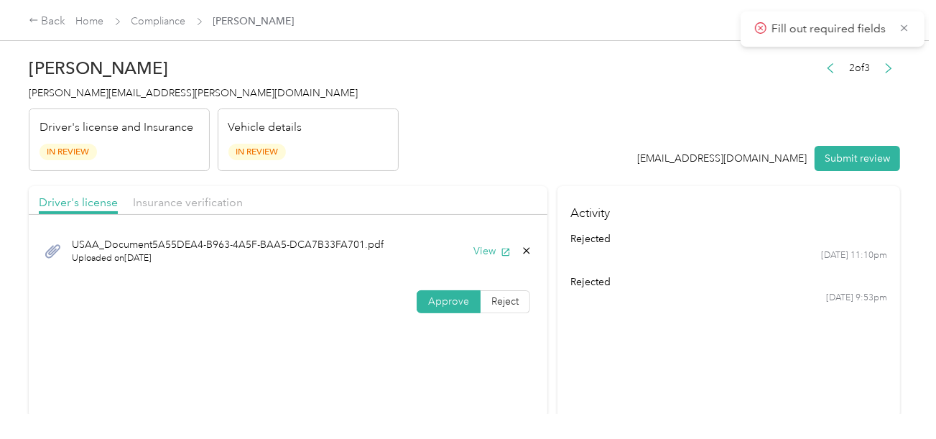
drag, startPoint x: 193, startPoint y: 201, endPoint x: 465, endPoint y: 152, distance: 276.7
click at [193, 201] on span "Insurance verification" at bounding box center [188, 202] width 110 height 14
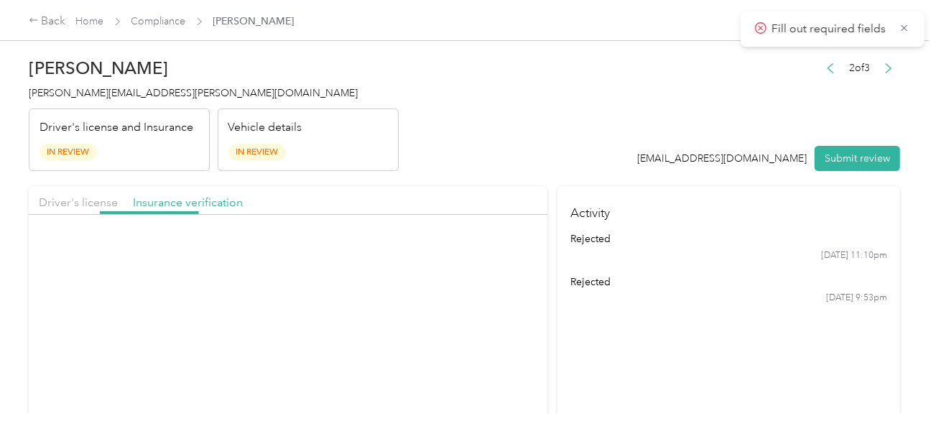
drag, startPoint x: 466, startPoint y: 152, endPoint x: 495, endPoint y: 195, distance: 51.6
click at [476, 167] on header "[PERSON_NAME] [PERSON_NAME][EMAIL_ADDRESS][PERSON_NAME][DOMAIN_NAME] Driver's l…" at bounding box center [465, 110] width 872 height 121
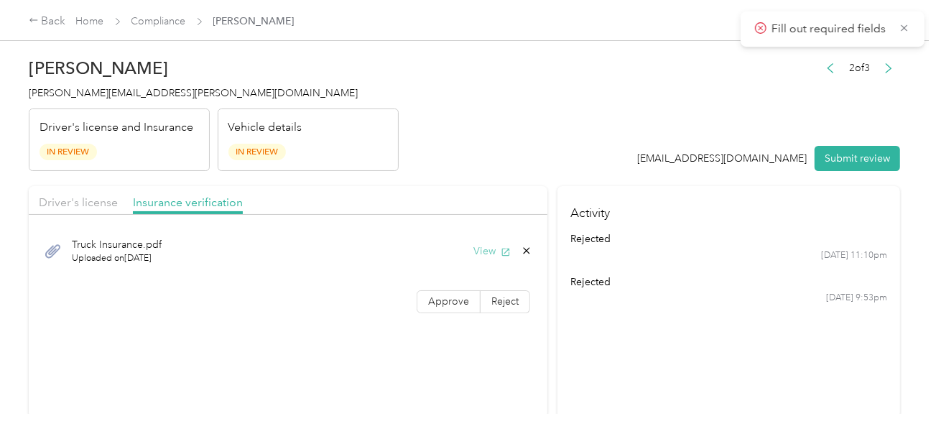
click at [484, 247] on button "View" at bounding box center [492, 251] width 37 height 15
drag, startPoint x: 528, startPoint y: 244, endPoint x: 517, endPoint y: 251, distance: 13.2
click at [527, 245] on icon at bounding box center [526, 250] width 11 height 11
click at [485, 254] on button "Yes" at bounding box center [489, 260] width 28 height 23
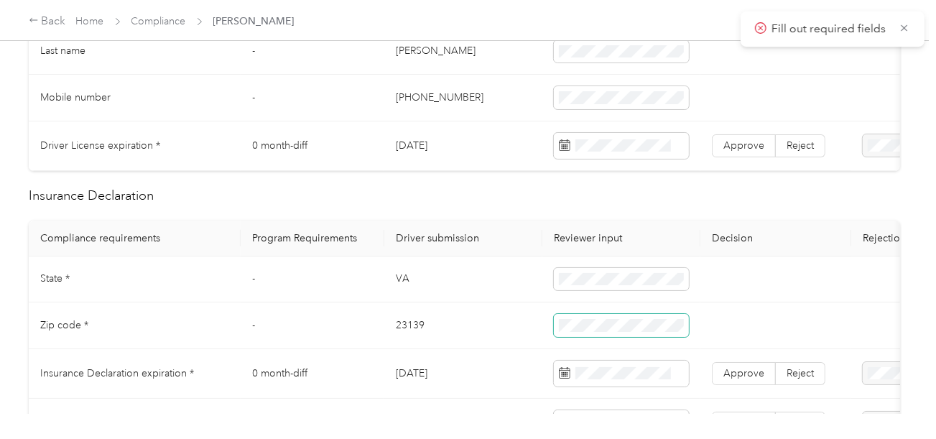
scroll to position [575, 0]
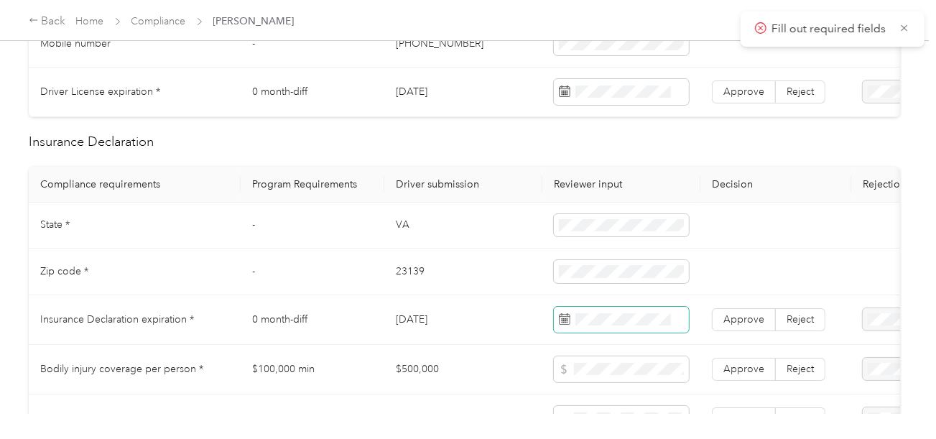
drag, startPoint x: 620, startPoint y: 315, endPoint x: 621, endPoint y: 333, distance: 18.7
click at [621, 333] on span at bounding box center [621, 320] width 135 height 26
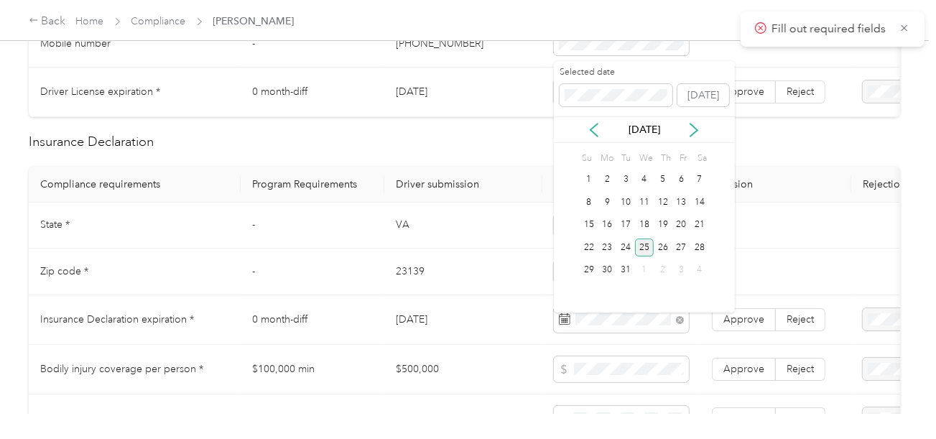
click at [645, 250] on div "25" at bounding box center [644, 248] width 19 height 18
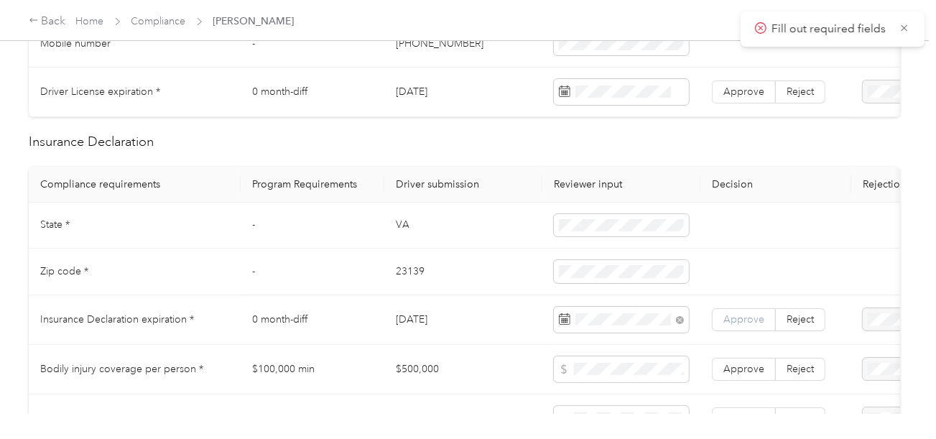
click at [753, 323] on span "Approve" at bounding box center [744, 319] width 41 height 12
drag, startPoint x: 749, startPoint y: 320, endPoint x: 732, endPoint y: 319, distance: 18.0
click at [748, 320] on span "Approve" at bounding box center [744, 319] width 41 height 12
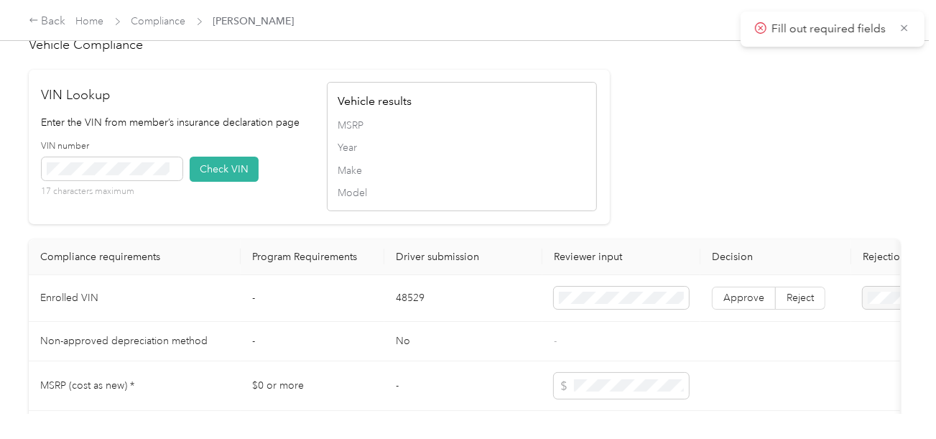
scroll to position [1437, 0]
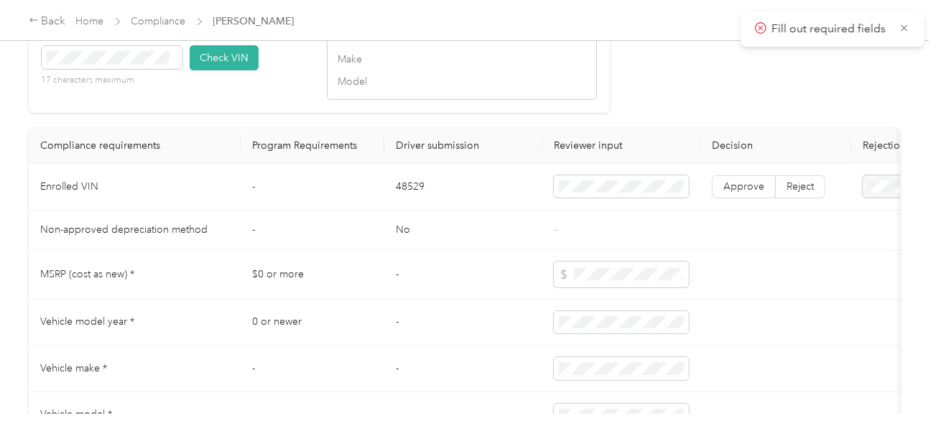
click at [407, 206] on td "48529" at bounding box center [463, 187] width 158 height 47
drag, startPoint x: 222, startPoint y: 75, endPoint x: 270, endPoint y: 83, distance: 48.9
click at [223, 70] on button "Check VIN" at bounding box center [224, 57] width 69 height 25
click at [753, 195] on span "Approve" at bounding box center [744, 189] width 41 height 12
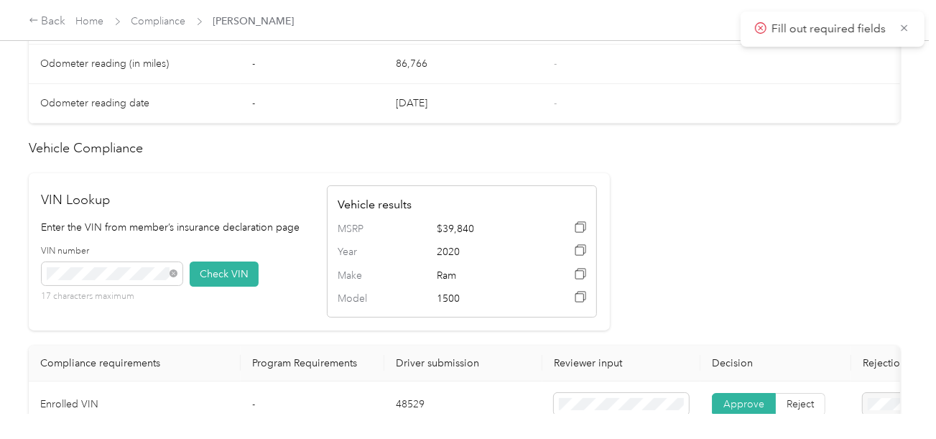
scroll to position [791, 0]
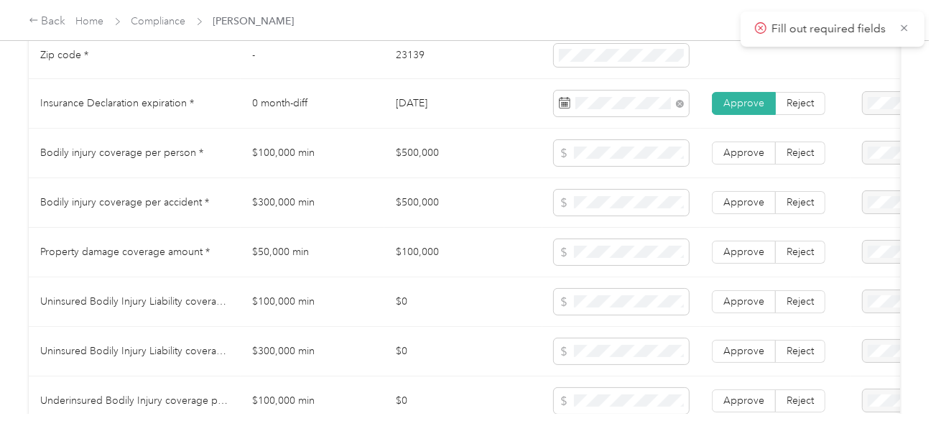
click at [55, 305] on span "Uninsured Bodily Injury Liability coverage per person *" at bounding box center [164, 301] width 249 height 12
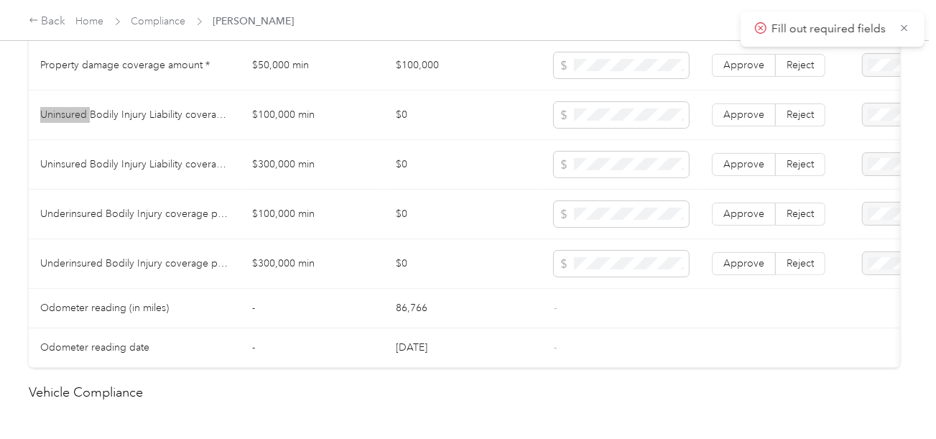
scroll to position [935, 0]
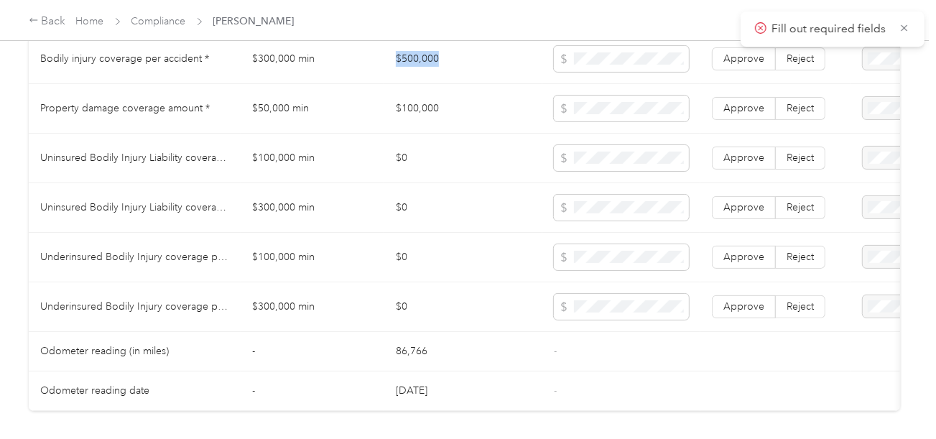
drag, startPoint x: 459, startPoint y: 63, endPoint x: 372, endPoint y: 62, distance: 87.0
click at [372, 62] on tr "Bodily injury coverage per accident * $300,000 min $500,000 Approve Reject" at bounding box center [535, 59] width 1013 height 50
click at [630, 146] on td at bounding box center [622, 159] width 158 height 50
click at [513, 251] on td "$0" at bounding box center [463, 258] width 158 height 50
click at [738, 306] on span "Approve" at bounding box center [744, 306] width 41 height 12
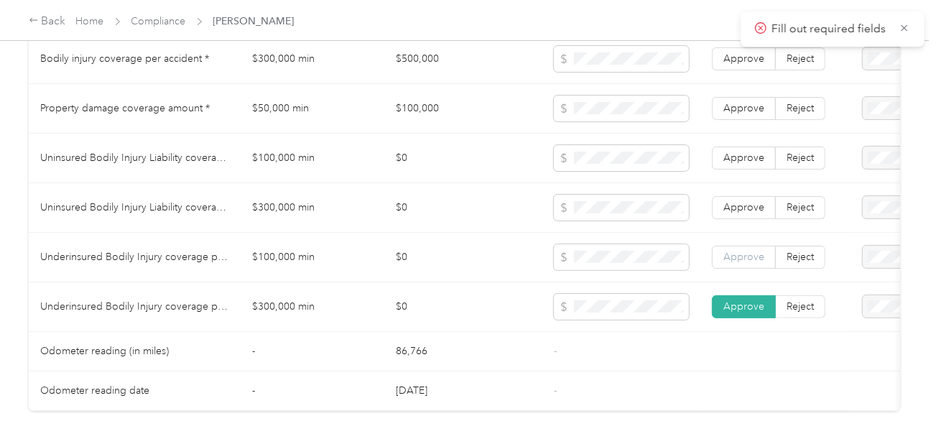
click at [741, 263] on span "Approve" at bounding box center [744, 257] width 41 height 12
click at [744, 219] on label "Approve" at bounding box center [744, 207] width 64 height 23
click at [750, 170] on label "Approve" at bounding box center [744, 158] width 64 height 23
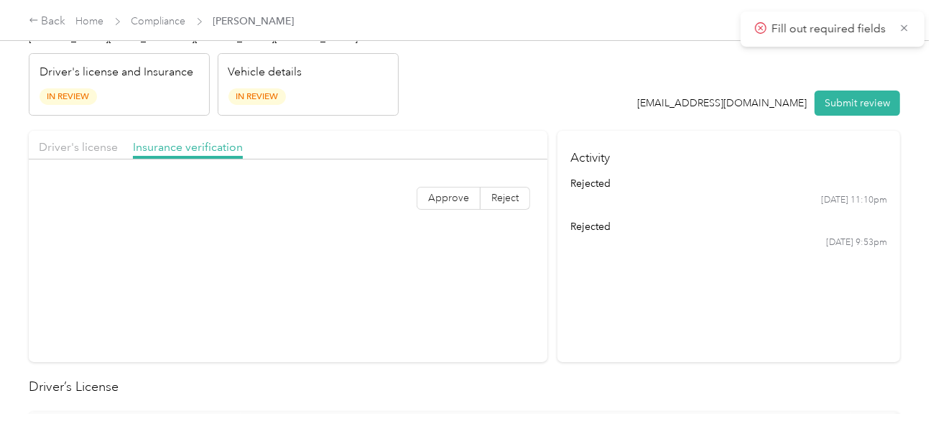
scroll to position [0, 0]
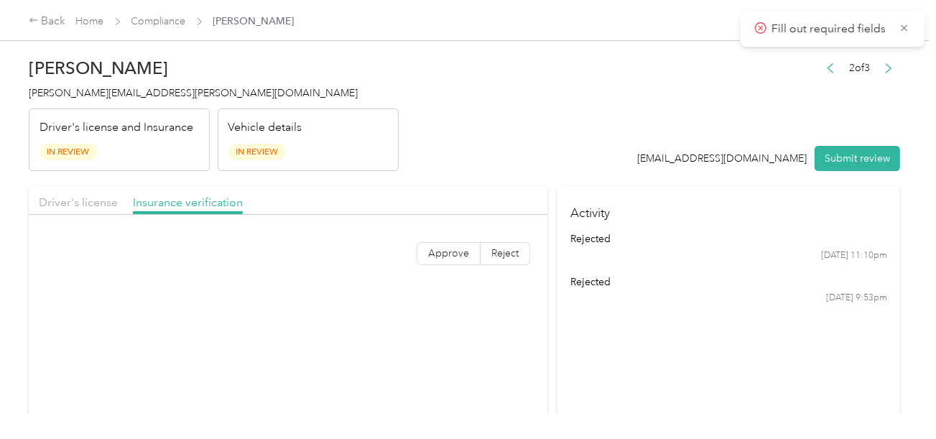
click at [677, 134] on header "[PERSON_NAME] [PERSON_NAME][EMAIL_ADDRESS][PERSON_NAME][DOMAIN_NAME] Driver's l…" at bounding box center [465, 110] width 872 height 121
click at [123, 189] on div "Driver's license Insurance verification" at bounding box center [288, 200] width 519 height 29
drag, startPoint x: 87, startPoint y: 200, endPoint x: 106, endPoint y: 200, distance: 18.7
click at [95, 200] on span "Driver's license" at bounding box center [78, 202] width 79 height 14
click at [472, 164] on header "[PERSON_NAME] [PERSON_NAME][EMAIL_ADDRESS][PERSON_NAME][DOMAIN_NAME] Driver's l…" at bounding box center [465, 110] width 872 height 121
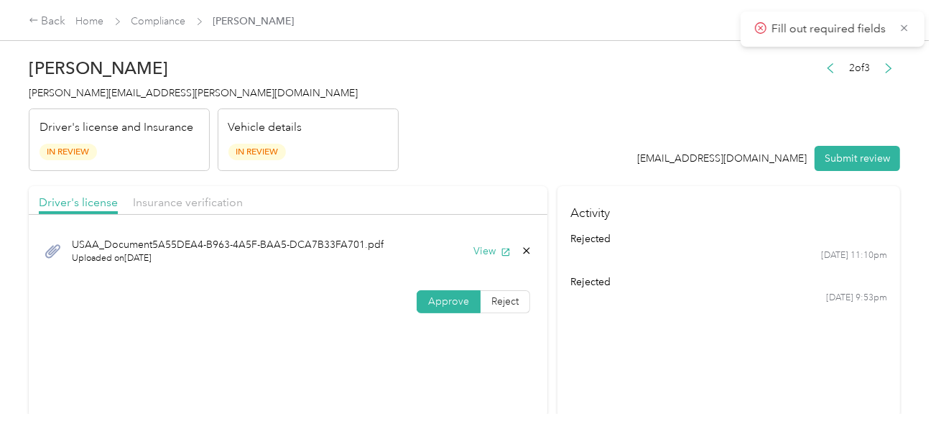
click at [506, 285] on div "USAA_Document5A55DEA4-B963-4A5F-BAA5-DCA7B33FA701.pdf Uploaded on [DATE] View A…" at bounding box center [288, 272] width 519 height 101
drag, startPoint x: 502, startPoint y: 294, endPoint x: 463, endPoint y: 299, distance: 39.8
click at [502, 295] on span "Reject" at bounding box center [505, 301] width 27 height 12
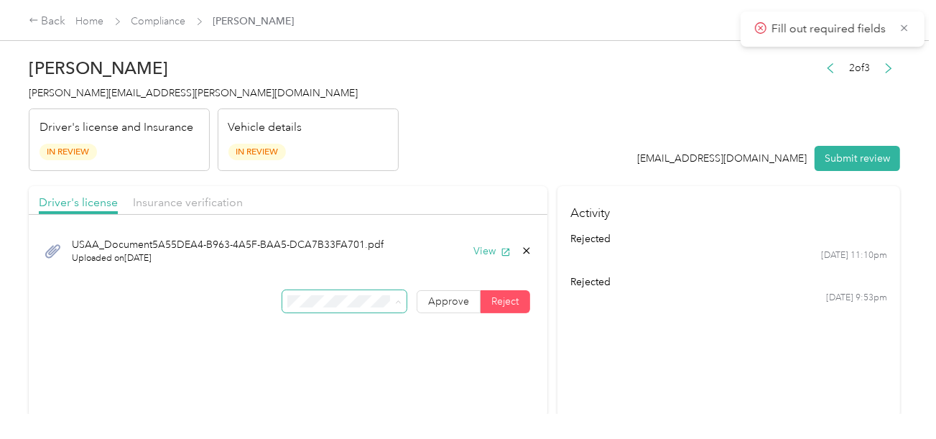
click at [361, 229] on div "No Driver's License Upload" at bounding box center [342, 218] width 105 height 30
click at [826, 154] on button "Submit review" at bounding box center [858, 158] width 86 height 25
drag, startPoint x: 532, startPoint y: 121, endPoint x: 466, endPoint y: 121, distance: 66.8
click at [531, 121] on header "[PERSON_NAME] [PERSON_NAME][EMAIL_ADDRESS][PERSON_NAME][DOMAIN_NAME] Driver's l…" at bounding box center [465, 110] width 872 height 121
click at [138, 95] on span "[PERSON_NAME][EMAIL_ADDRESS][PERSON_NAME][DOMAIN_NAME]" at bounding box center [193, 93] width 329 height 12
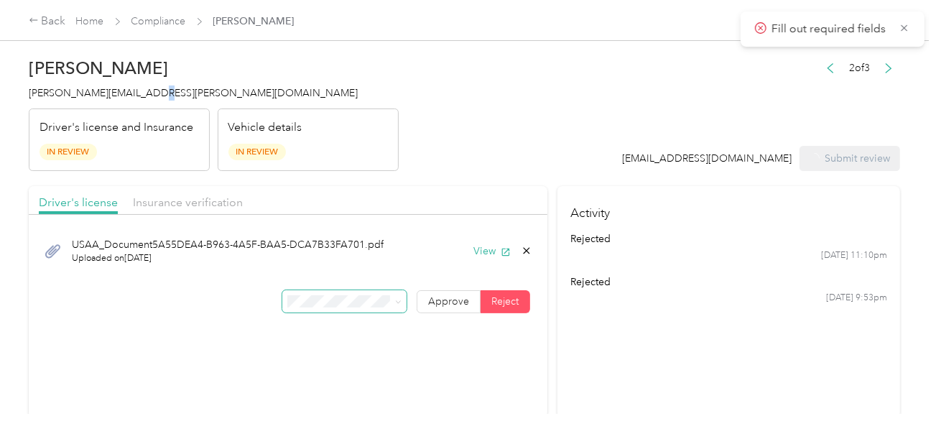
click at [138, 95] on span "[PERSON_NAME][EMAIL_ADDRESS][PERSON_NAME][DOMAIN_NAME]" at bounding box center [193, 93] width 329 height 12
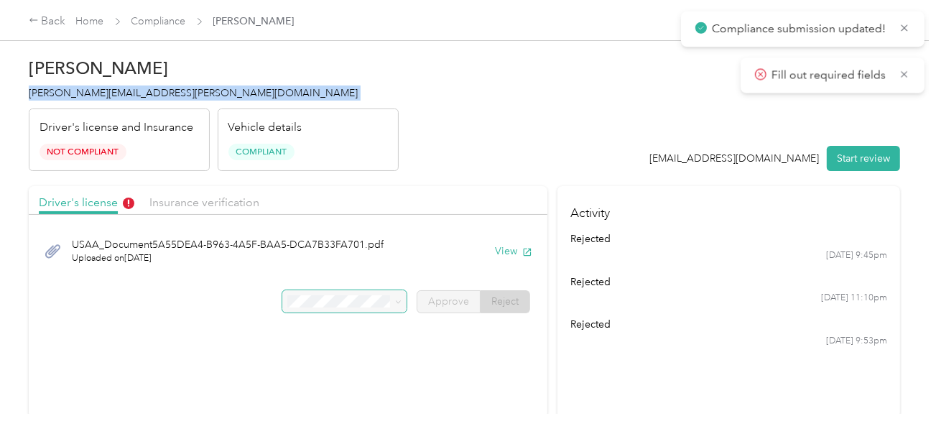
click at [138, 95] on span "[PERSON_NAME][EMAIL_ADDRESS][PERSON_NAME][DOMAIN_NAME]" at bounding box center [193, 93] width 329 height 12
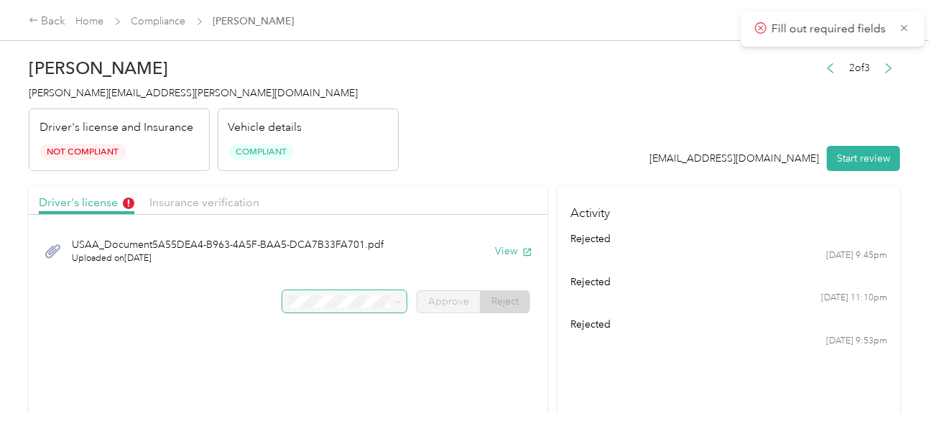
drag, startPoint x: 567, startPoint y: 132, endPoint x: 902, endPoint y: 220, distance: 346.3
click at [583, 142] on header "[PERSON_NAME] [PERSON_NAME][EMAIL_ADDRESS][PERSON_NAME][DOMAIN_NAME] Driver's l…" at bounding box center [465, 110] width 872 height 121
click at [161, 20] on link "Compliance" at bounding box center [159, 21] width 55 height 12
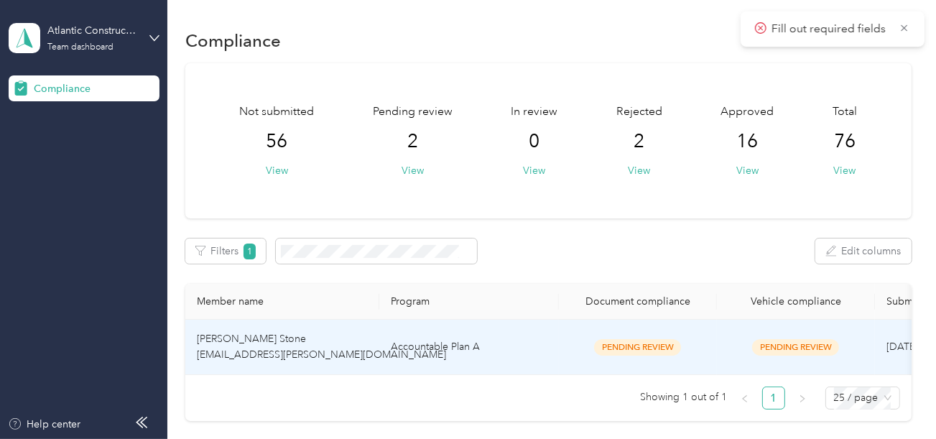
click at [443, 338] on td "Accountable Plan A" at bounding box center [469, 347] width 180 height 55
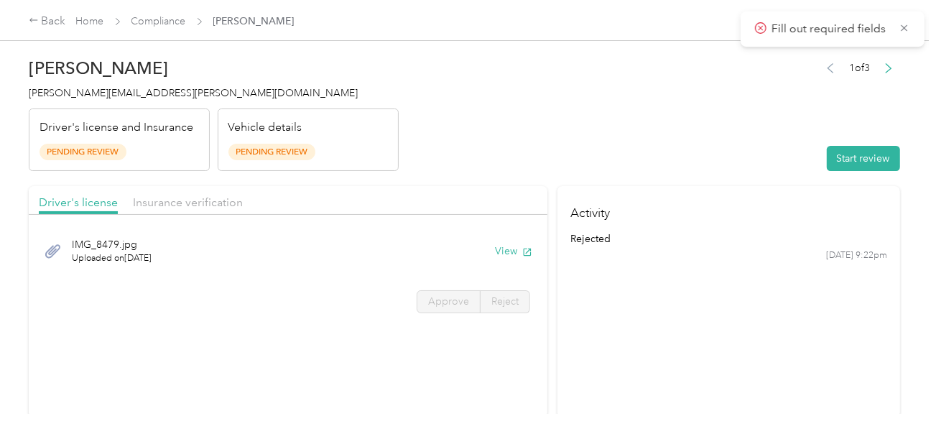
drag, startPoint x: 655, startPoint y: 163, endPoint x: 839, endPoint y: 192, distance: 185.5
click at [663, 166] on header "[PERSON_NAME] Stone [EMAIL_ADDRESS][PERSON_NAME][DOMAIN_NAME] Driver's license …" at bounding box center [465, 110] width 872 height 121
click at [839, 192] on h4 "Activity" at bounding box center [729, 208] width 343 height 45
click at [849, 162] on button "Start review" at bounding box center [863, 158] width 73 height 25
click at [647, 126] on header "[PERSON_NAME] Stone [EMAIL_ADDRESS][PERSON_NAME][DOMAIN_NAME] Driver's license …" at bounding box center [465, 110] width 872 height 121
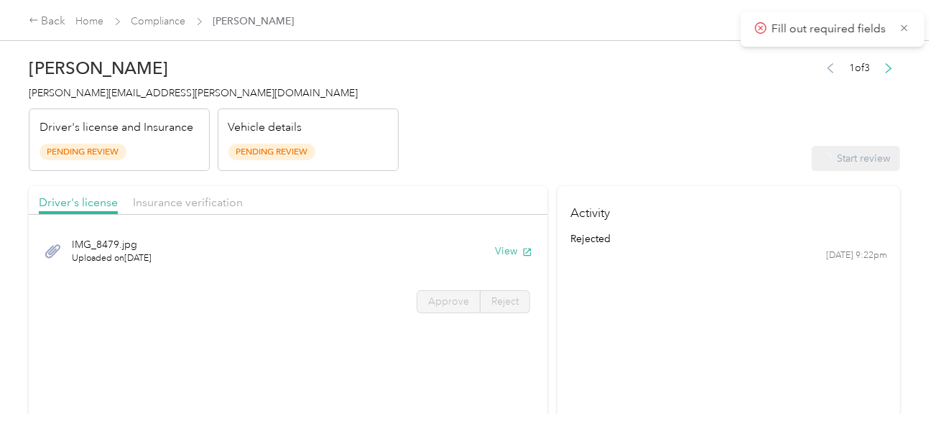
drag, startPoint x: 492, startPoint y: 145, endPoint x: 508, endPoint y: 227, distance: 83.6
click at [491, 147] on header "[PERSON_NAME] Stone [EMAIL_ADDRESS][PERSON_NAME][DOMAIN_NAME] Driver's license …" at bounding box center [465, 110] width 872 height 121
click at [495, 249] on button "View" at bounding box center [513, 251] width 37 height 15
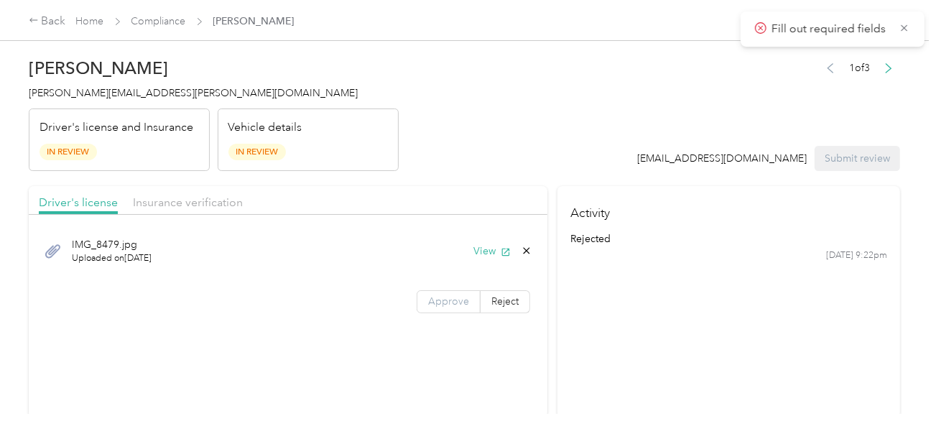
click at [463, 291] on label "Approve" at bounding box center [449, 301] width 64 height 23
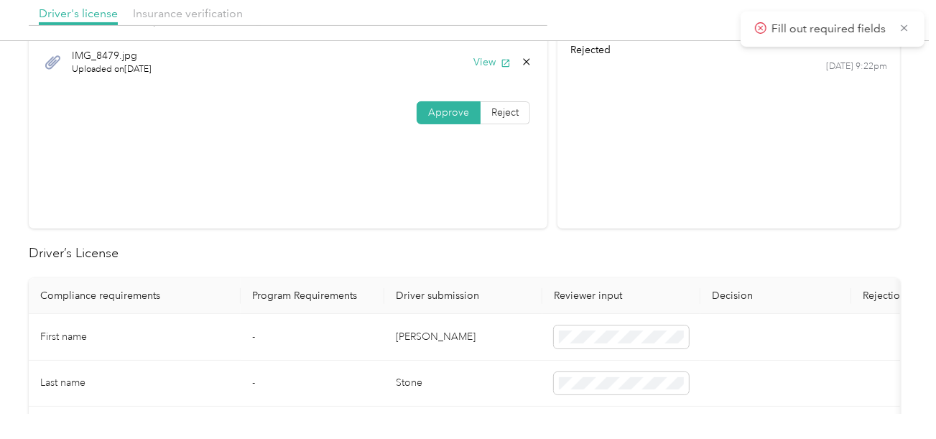
scroll to position [359, 0]
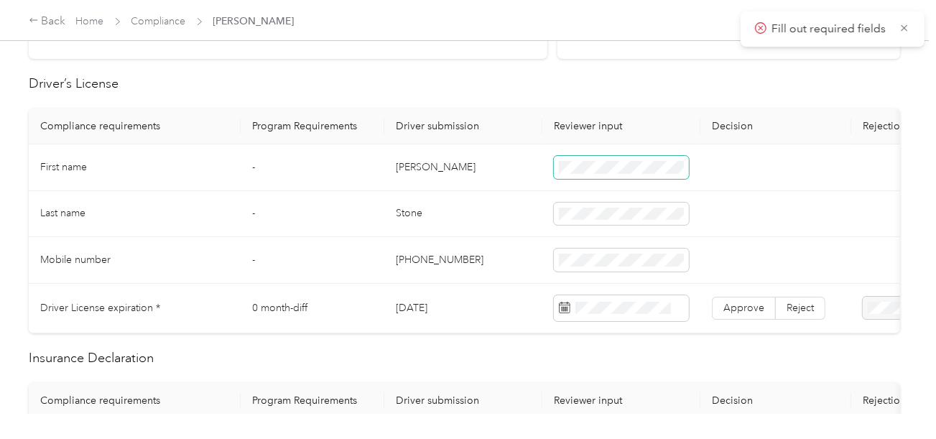
drag, startPoint x: 393, startPoint y: 176, endPoint x: 598, endPoint y: 174, distance: 204.8
click at [482, 176] on td "[PERSON_NAME]" at bounding box center [463, 167] width 158 height 47
click at [598, 174] on span at bounding box center [621, 167] width 135 height 23
drag, startPoint x: 453, startPoint y: 225, endPoint x: 433, endPoint y: 219, distance: 20.9
click at [453, 225] on td "Stone" at bounding box center [463, 214] width 158 height 47
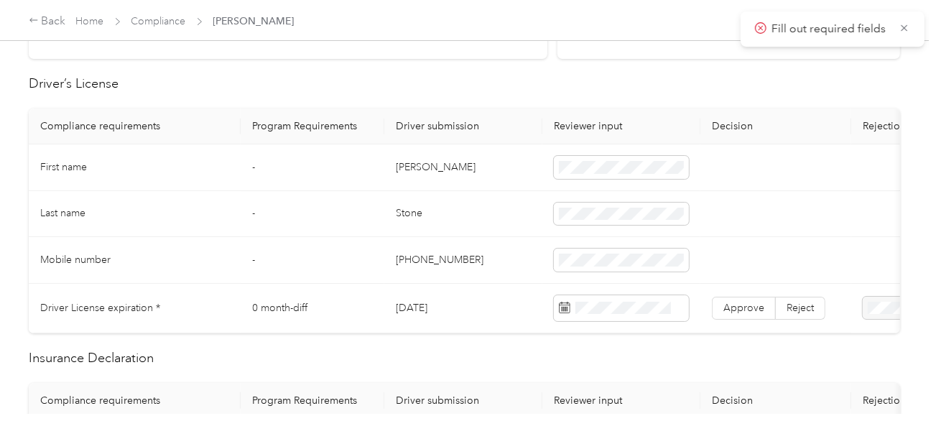
click at [402, 216] on td "Stone" at bounding box center [463, 214] width 158 height 47
drag, startPoint x: 402, startPoint y: 216, endPoint x: 548, endPoint y: 216, distance: 145.2
click at [404, 216] on td "Stone" at bounding box center [463, 214] width 158 height 47
drag, startPoint x: 497, startPoint y: 240, endPoint x: 905, endPoint y: 315, distance: 415.1
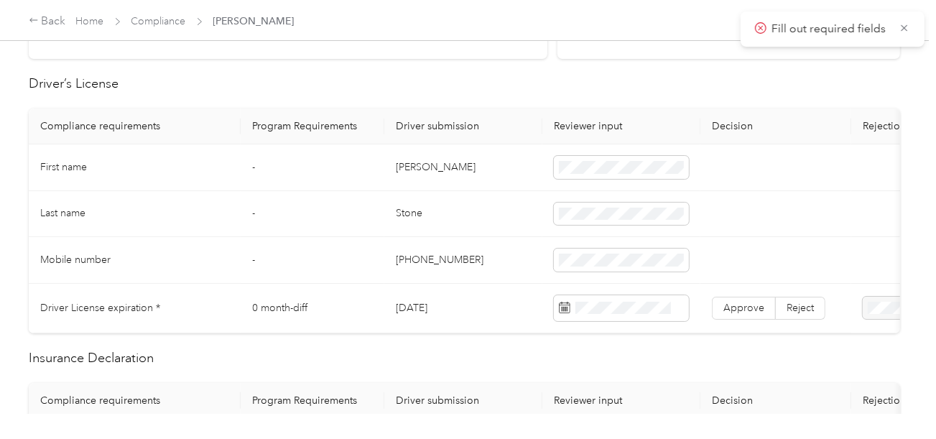
click at [504, 242] on td "[PHONE_NUMBER]" at bounding box center [463, 260] width 158 height 47
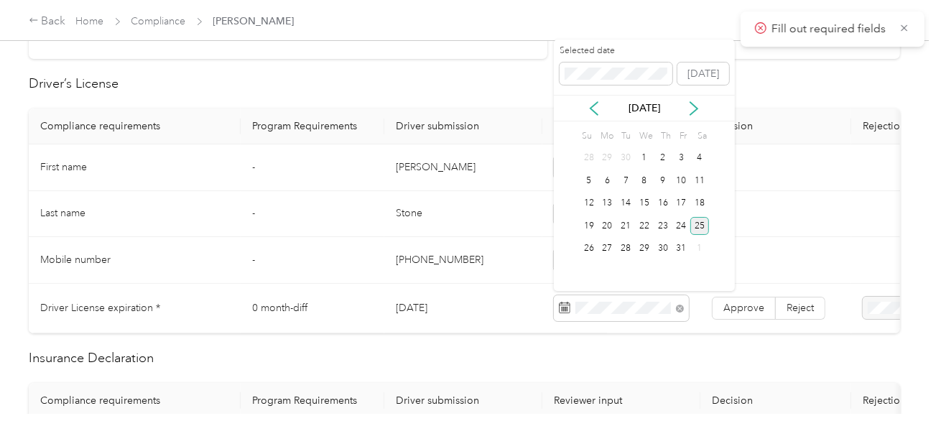
click at [697, 223] on div "25" at bounding box center [700, 226] width 19 height 18
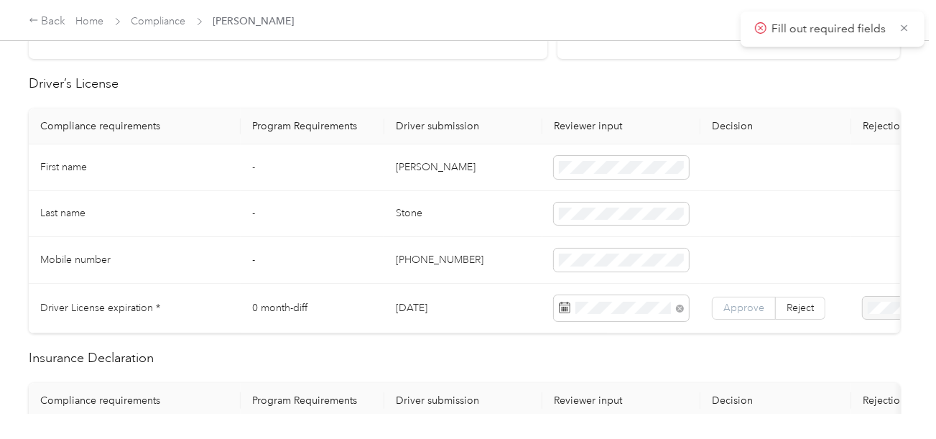
click at [750, 302] on span "Approve" at bounding box center [744, 308] width 41 height 12
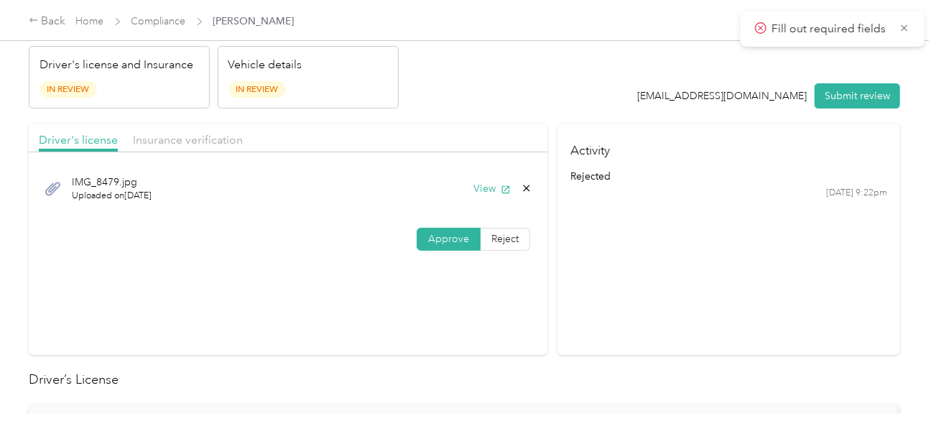
scroll to position [0, 0]
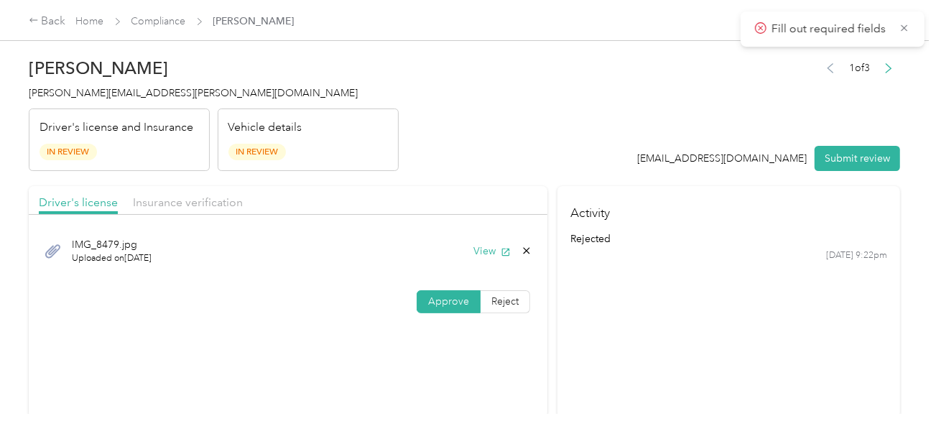
click at [209, 194] on div "Insurance verification" at bounding box center [188, 203] width 110 height 18
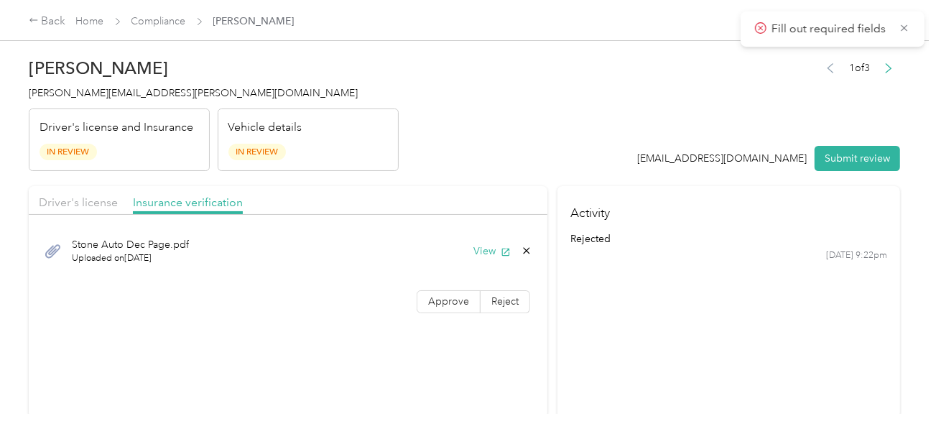
click at [411, 133] on header "[PERSON_NAME] Stone [EMAIL_ADDRESS][PERSON_NAME][DOMAIN_NAME] Driver's license …" at bounding box center [465, 110] width 872 height 121
click at [491, 254] on button "View" at bounding box center [492, 251] width 37 height 15
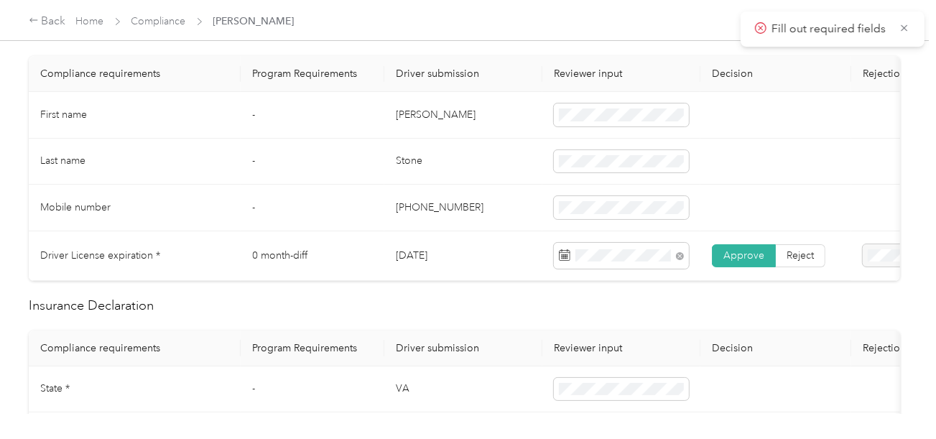
scroll to position [575, 0]
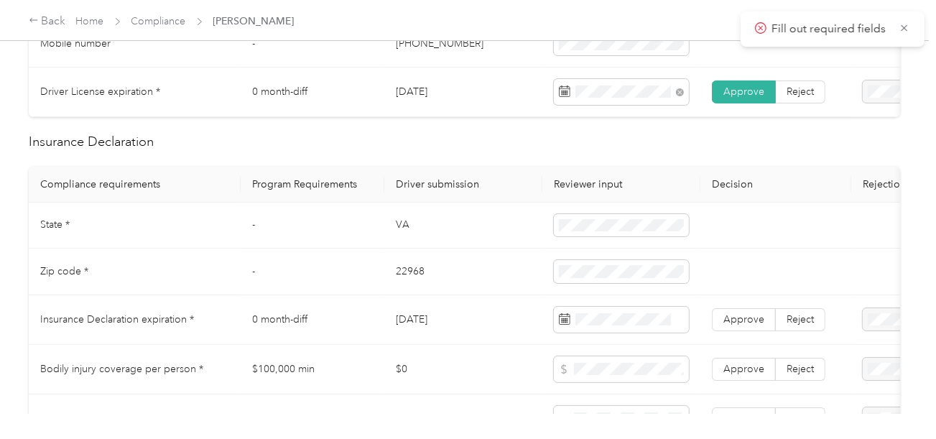
click at [396, 239] on td "VA" at bounding box center [463, 226] width 158 height 47
click at [568, 237] on span at bounding box center [621, 225] width 135 height 23
click at [387, 280] on td "22968" at bounding box center [463, 272] width 158 height 47
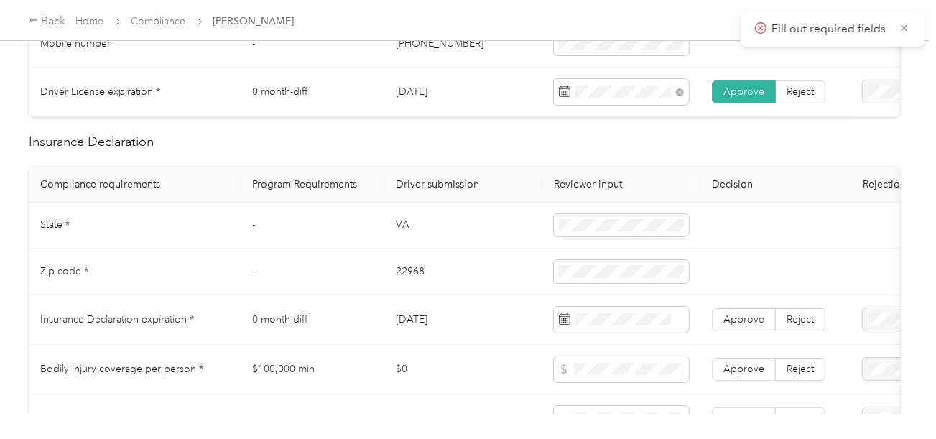
drag, startPoint x: 466, startPoint y: 296, endPoint x: 880, endPoint y: 296, distance: 413.9
click at [474, 295] on td "22968" at bounding box center [463, 272] width 158 height 47
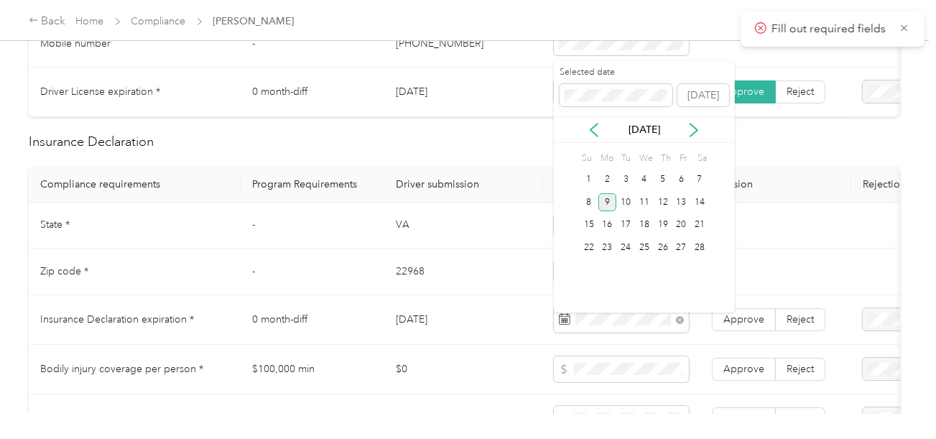
click at [609, 198] on div "9" at bounding box center [608, 202] width 19 height 18
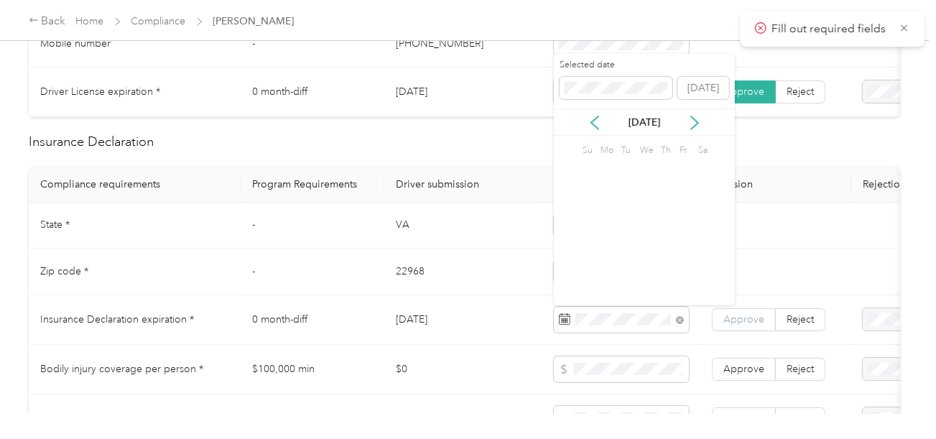
click at [729, 326] on span "Approve" at bounding box center [744, 319] width 41 height 12
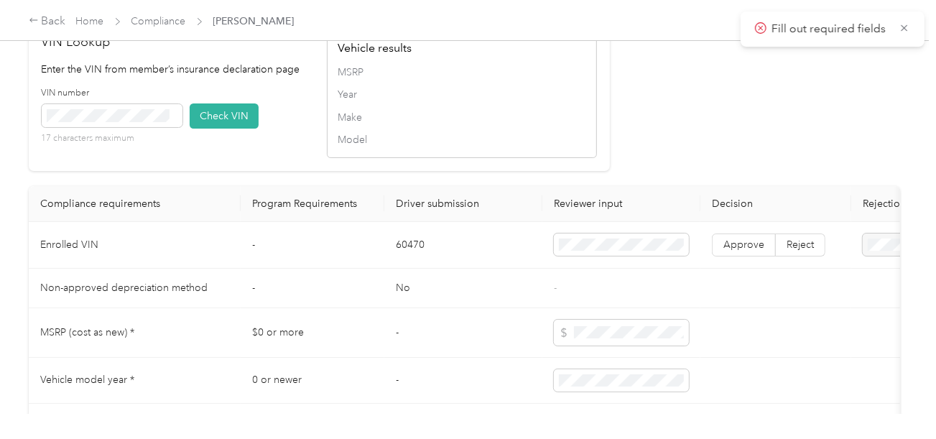
scroll to position [1508, 0]
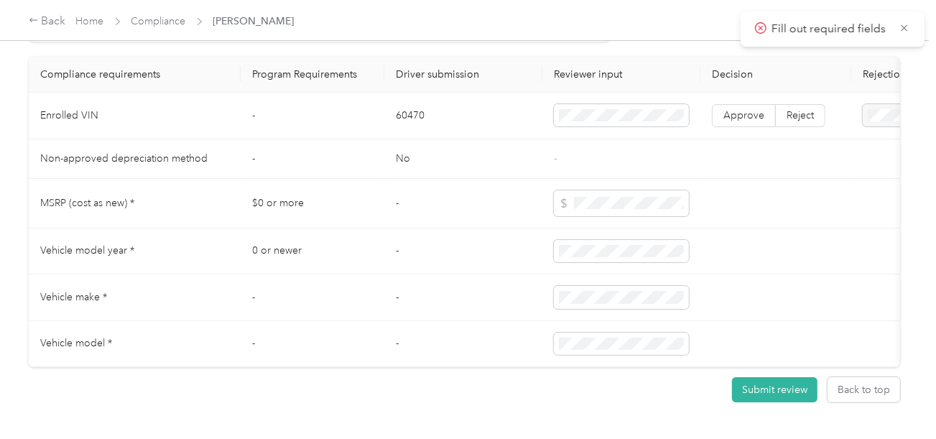
click at [407, 125] on td "60470" at bounding box center [463, 116] width 158 height 47
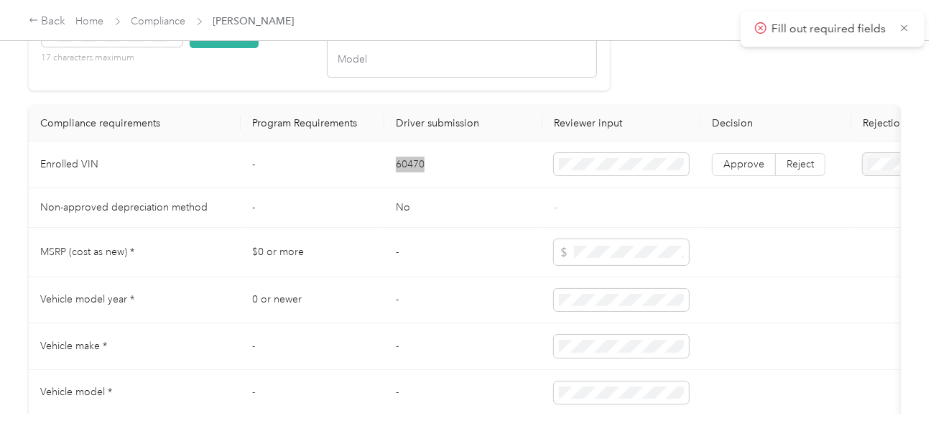
scroll to position [1437, 0]
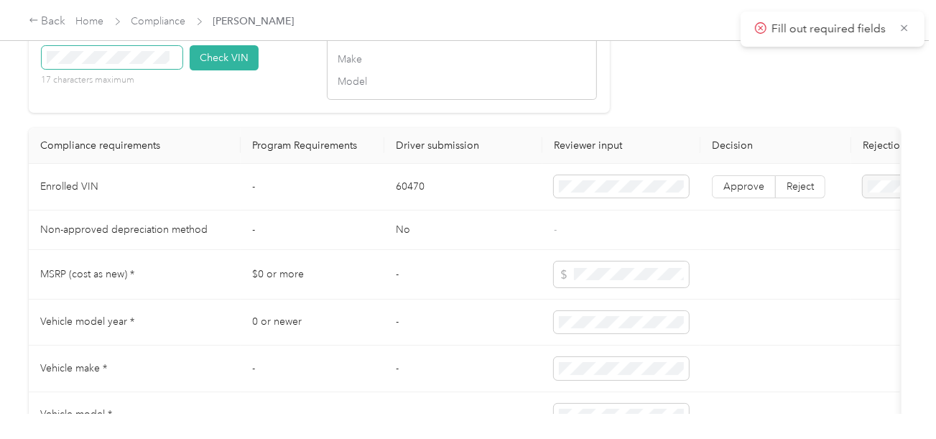
drag, startPoint x: 155, startPoint y: 83, endPoint x: 171, endPoint y: 77, distance: 17.1
click at [155, 69] on span at bounding box center [112, 57] width 141 height 23
click at [180, 69] on span at bounding box center [112, 57] width 141 height 23
click at [200, 65] on button "Check VIN" at bounding box center [224, 57] width 69 height 25
drag, startPoint x: 681, startPoint y: 121, endPoint x: 688, endPoint y: 137, distance: 17.7
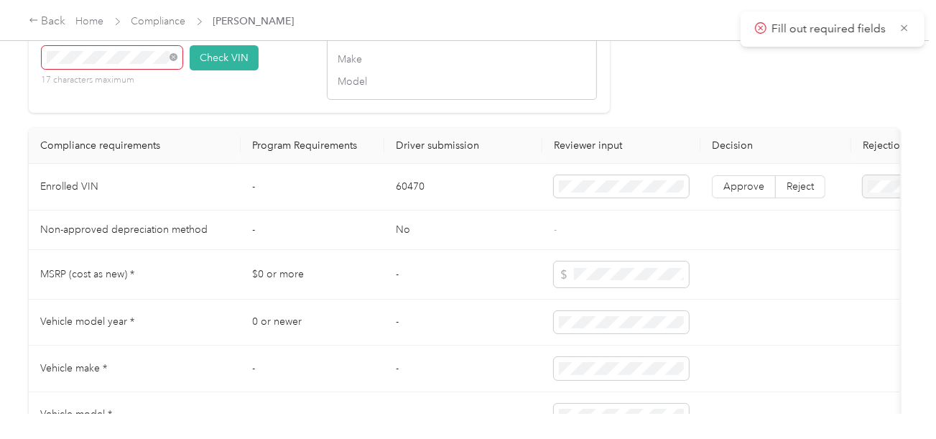
click at [207, 70] on button "Check VIN" at bounding box center [224, 57] width 69 height 25
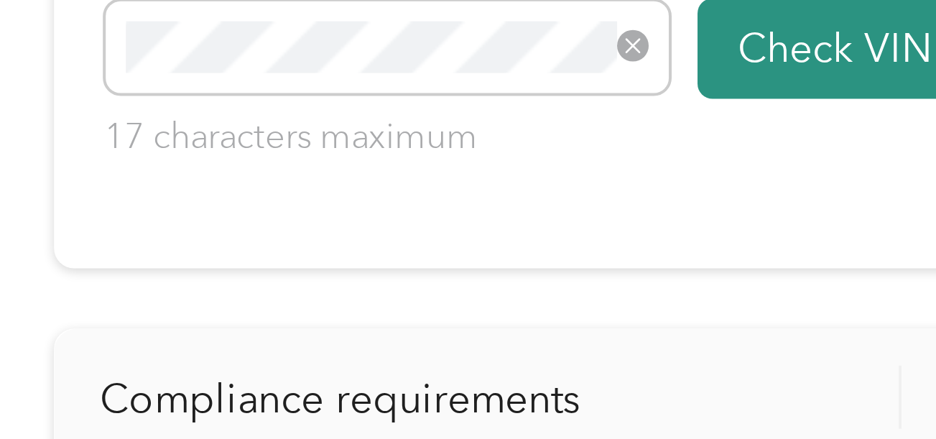
click at [199, 70] on button "Check VIN" at bounding box center [224, 57] width 69 height 25
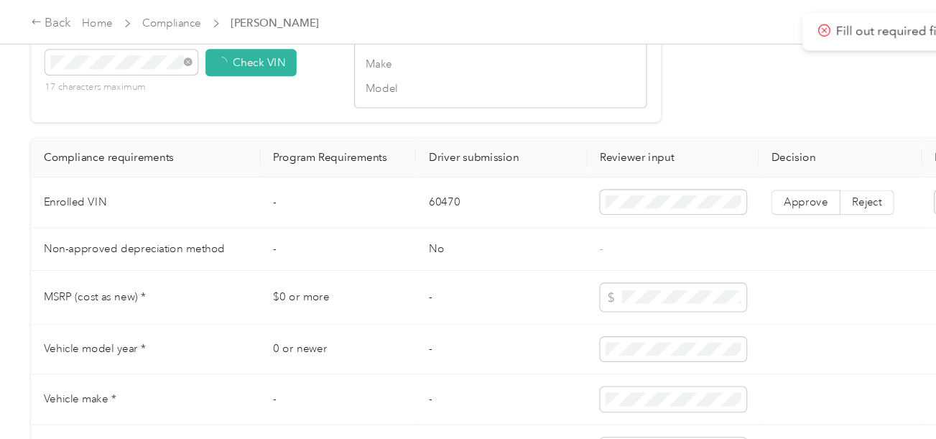
scroll to position [1438, 0]
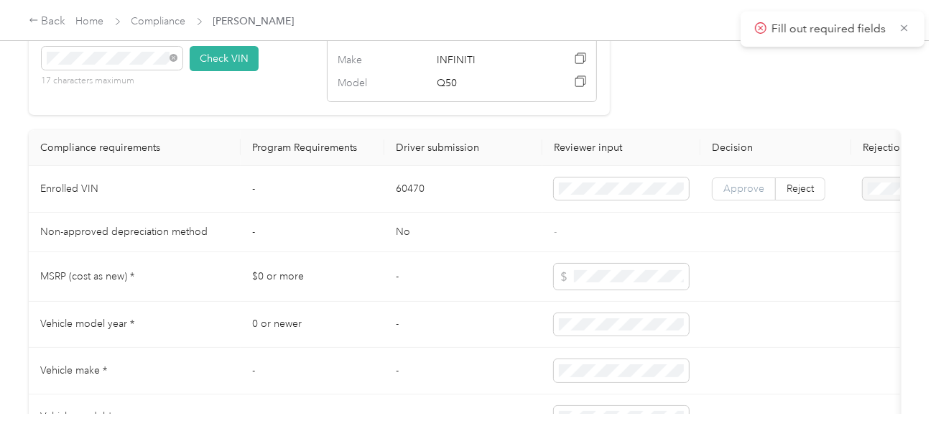
drag, startPoint x: 678, startPoint y: 193, endPoint x: 727, endPoint y: 201, distance: 48.8
click at [689, 198] on td at bounding box center [622, 189] width 158 height 47
click at [744, 195] on span "Approve" at bounding box center [744, 189] width 41 height 12
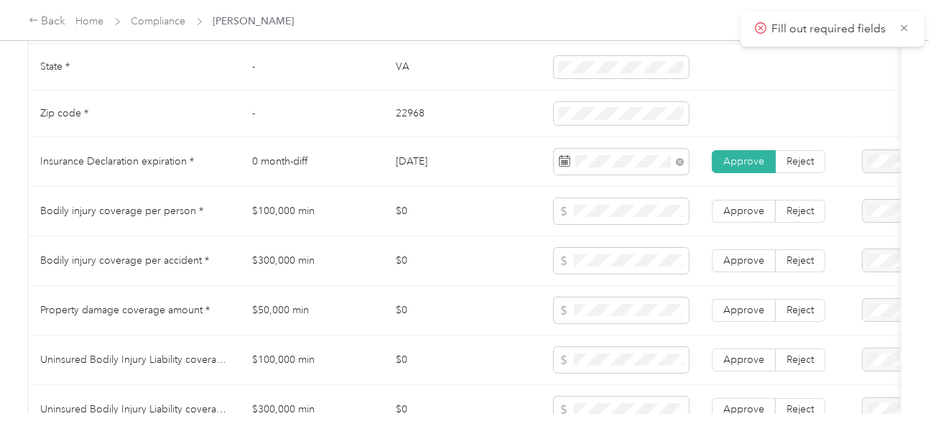
scroll to position [719, 0]
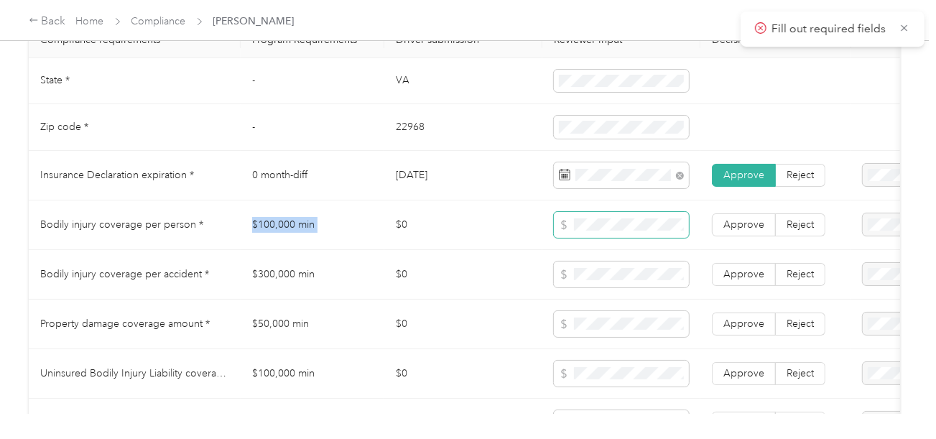
drag, startPoint x: 250, startPoint y: 247, endPoint x: 562, endPoint y: 236, distance: 312.1
click at [421, 236] on tr "Bodily injury coverage per person * $100,000 min $0 Approve Reject" at bounding box center [535, 225] width 1013 height 50
drag, startPoint x: 384, startPoint y: 244, endPoint x: 361, endPoint y: 249, distance: 23.5
click at [380, 245] on td "$100,000 min" at bounding box center [313, 225] width 144 height 50
drag, startPoint x: 243, startPoint y: 276, endPoint x: 366, endPoint y: 280, distance: 123.7
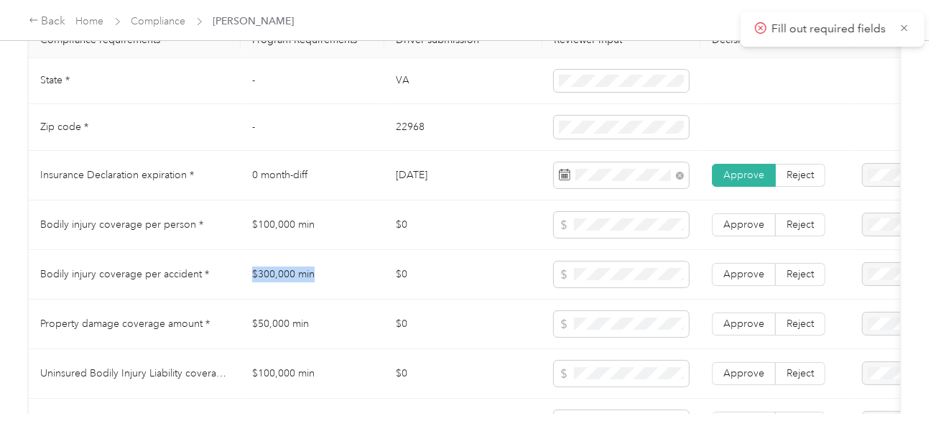
click at [355, 279] on td "$300,000 min" at bounding box center [313, 275] width 144 height 50
click at [596, 287] on span at bounding box center [621, 275] width 135 height 26
drag, startPoint x: 272, startPoint y: 320, endPoint x: 333, endPoint y: 320, distance: 61.8
click at [333, 320] on tr "Property damage coverage amount * $50,000 min $0 Approve Reject" at bounding box center [535, 325] width 1013 height 50
click at [555, 226] on span at bounding box center [621, 225] width 135 height 26
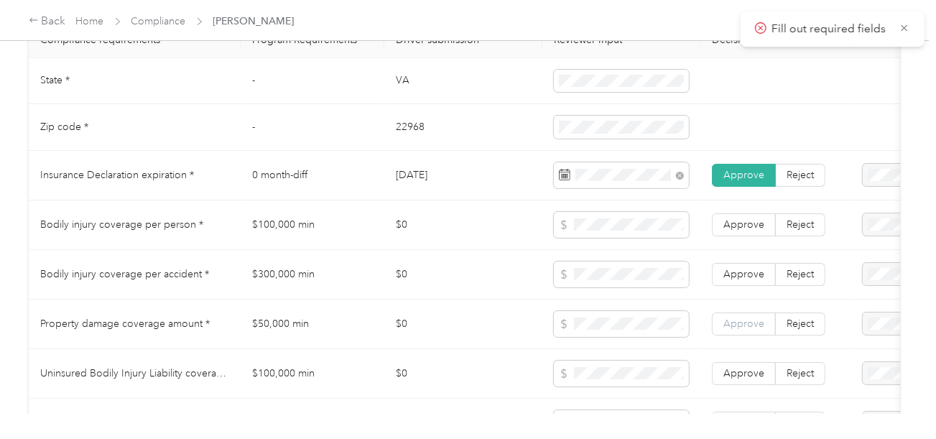
click at [754, 327] on span "Approve" at bounding box center [744, 324] width 41 height 12
click at [756, 280] on span "Approve" at bounding box center [744, 274] width 41 height 12
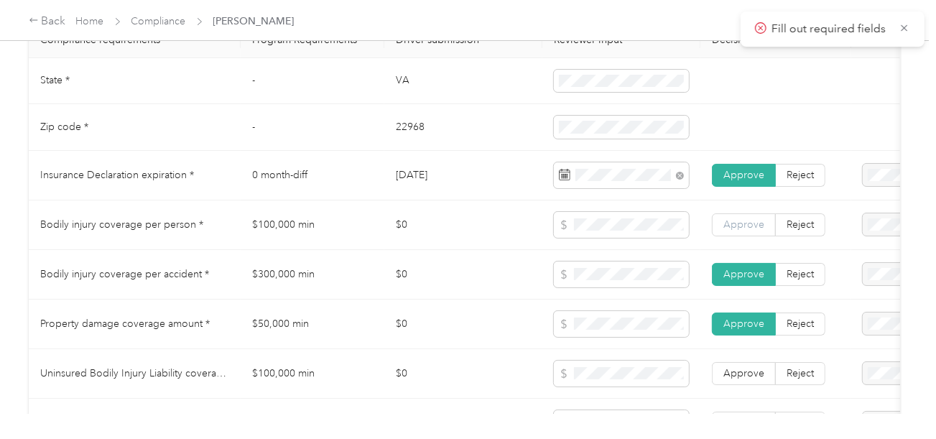
click at [753, 236] on label "Approve" at bounding box center [744, 224] width 64 height 23
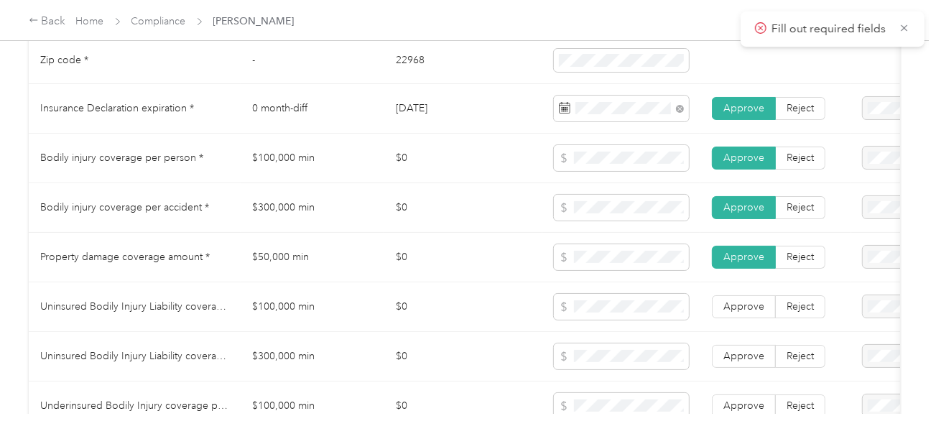
scroll to position [863, 0]
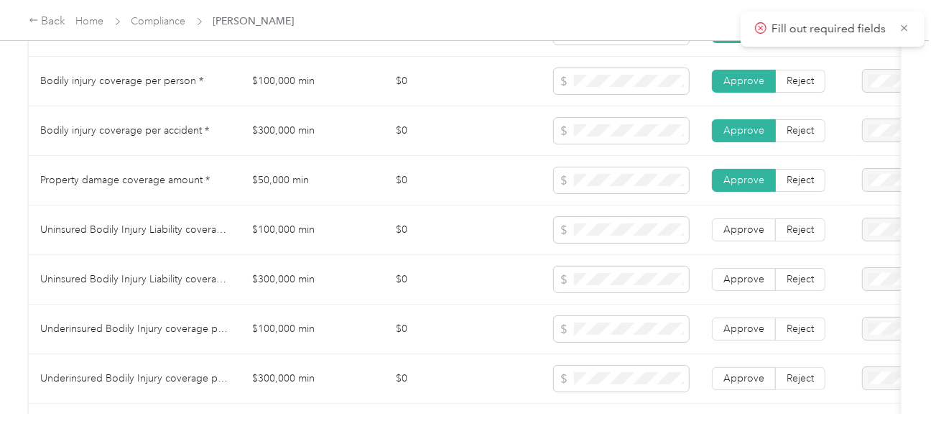
click at [419, 269] on td "$0" at bounding box center [463, 280] width 158 height 50
drag, startPoint x: 248, startPoint y: 236, endPoint x: 566, endPoint y: 236, distance: 318.3
click at [400, 236] on tr "Uninsured Bodily Injury Liability coverage per person * $100,000 min $0 Approve…" at bounding box center [535, 231] width 1013 height 50
drag, startPoint x: 221, startPoint y: 277, endPoint x: 365, endPoint y: 278, distance: 144.4
click at [354, 278] on tr "Uninsured Bodily Injury Liability coverage per accident * $300,000 min $0 Appro…" at bounding box center [535, 280] width 1013 height 50
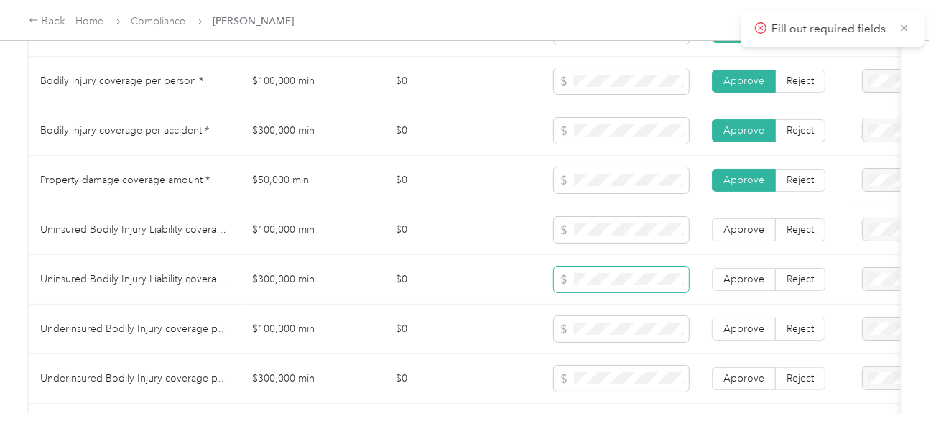
scroll to position [1007, 0]
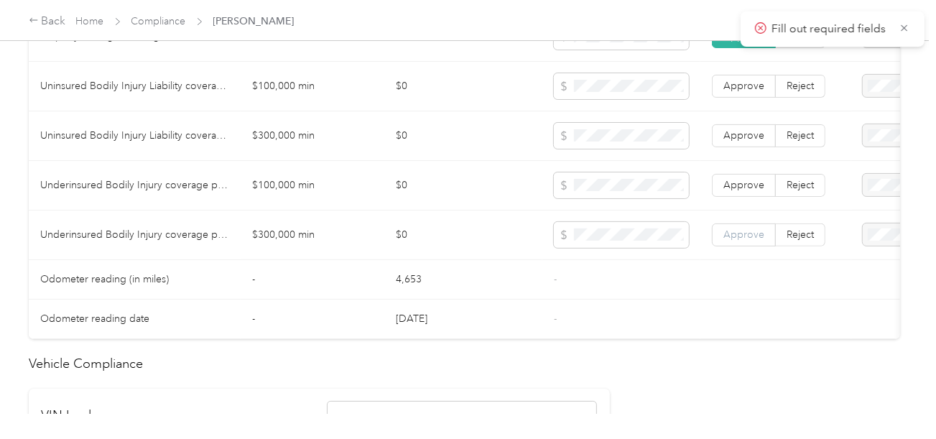
click at [737, 237] on span "Approve" at bounding box center [744, 235] width 41 height 12
click at [738, 187] on span "Approve" at bounding box center [744, 185] width 41 height 12
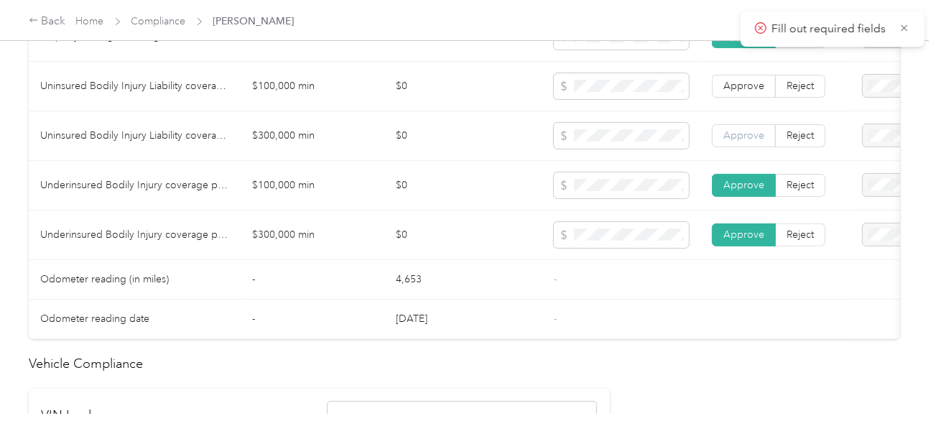
click at [749, 138] on span "Approve" at bounding box center [744, 135] width 41 height 12
click at [755, 89] on span "Approve" at bounding box center [744, 86] width 41 height 12
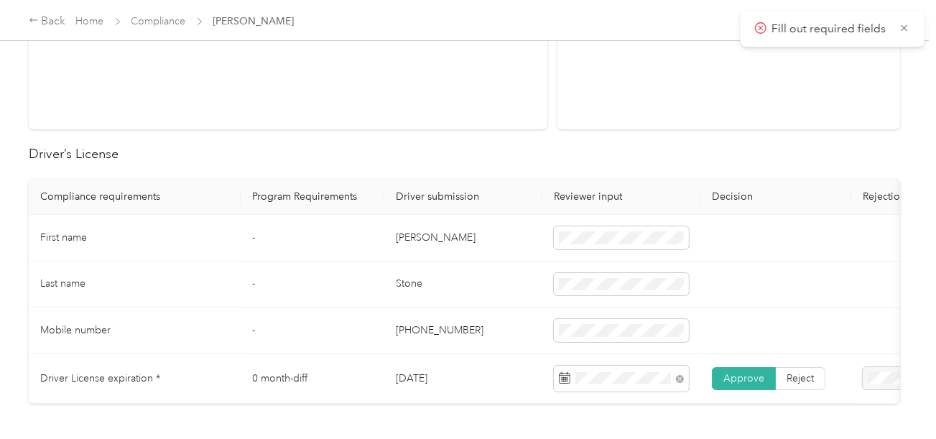
scroll to position [0, 0]
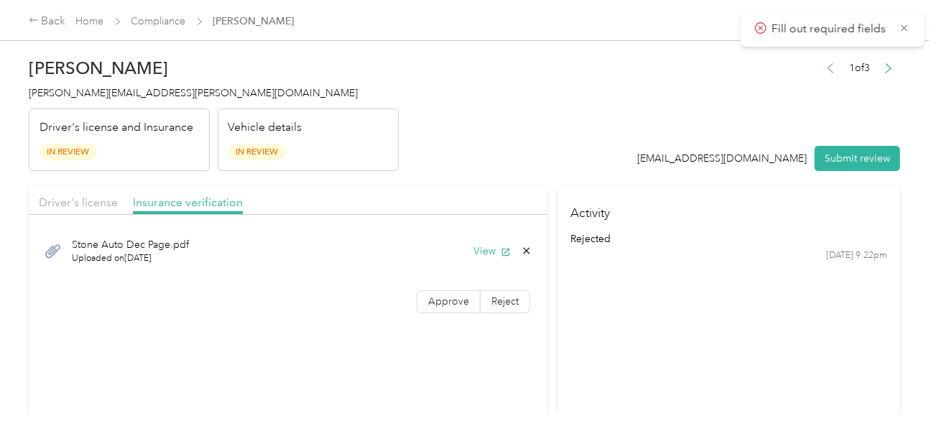
drag, startPoint x: 440, startPoint y: 312, endPoint x: 531, endPoint y: 180, distance: 160.7
click at [439, 312] on div "Stone Auto Dec Page.pdf Uploaded on [DATE] View Approve Reject" at bounding box center [288, 272] width 519 height 101
click at [539, 165] on header "[PERSON_NAME] Stone [EMAIL_ADDRESS][PERSON_NAME][DOMAIN_NAME] Driver's license …" at bounding box center [465, 110] width 872 height 121
click at [400, 298] on div "Approve Reject" at bounding box center [288, 301] width 519 height 23
click at [444, 290] on label "Approve" at bounding box center [449, 301] width 64 height 23
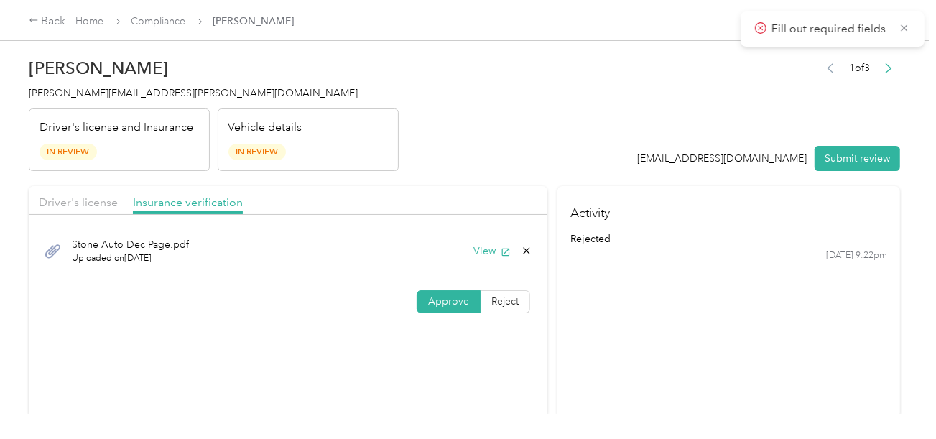
click at [528, 144] on header "[PERSON_NAME] Stone [EMAIL_ADDRESS][PERSON_NAME][DOMAIN_NAME] Driver's license …" at bounding box center [465, 110] width 872 height 121
drag, startPoint x: 80, startPoint y: 195, endPoint x: 337, endPoint y: 178, distance: 257.1
click at [88, 198] on span "Driver's license" at bounding box center [78, 202] width 79 height 14
click at [505, 147] on header "[PERSON_NAME] Stone [EMAIL_ADDRESS][PERSON_NAME][DOMAIN_NAME] Driver's license …" at bounding box center [465, 110] width 872 height 121
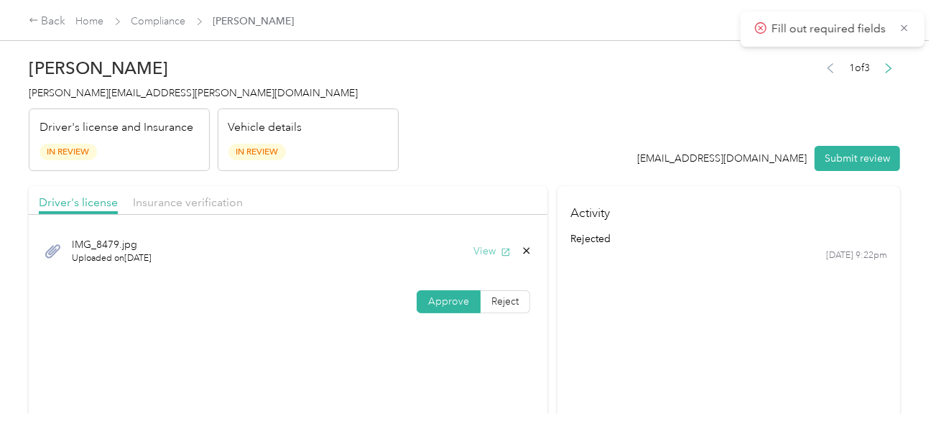
click at [492, 245] on button "View" at bounding box center [492, 251] width 37 height 15
drag, startPoint x: 819, startPoint y: 158, endPoint x: 573, endPoint y: 137, distance: 247.4
click at [816, 157] on button "Submit review" at bounding box center [858, 158] width 86 height 25
drag, startPoint x: 540, startPoint y: 137, endPoint x: 515, endPoint y: 132, distance: 24.9
click at [539, 136] on header "[PERSON_NAME] Stone [EMAIL_ADDRESS][PERSON_NAME][DOMAIN_NAME] Driver's license …" at bounding box center [465, 110] width 872 height 121
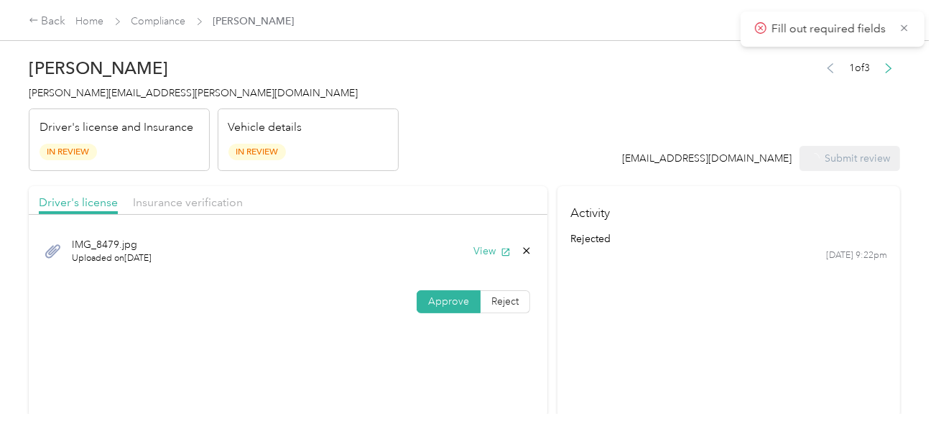
click at [87, 79] on div "[PERSON_NAME] Stone [EMAIL_ADDRESS][PERSON_NAME][DOMAIN_NAME] Driver's license …" at bounding box center [214, 110] width 370 height 121
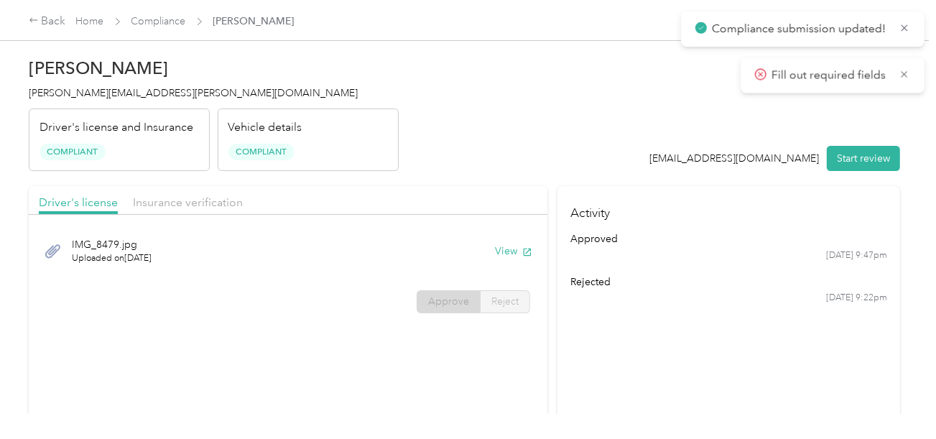
click at [119, 96] on span "[PERSON_NAME][EMAIL_ADDRESS][PERSON_NAME][DOMAIN_NAME]" at bounding box center [193, 93] width 329 height 12
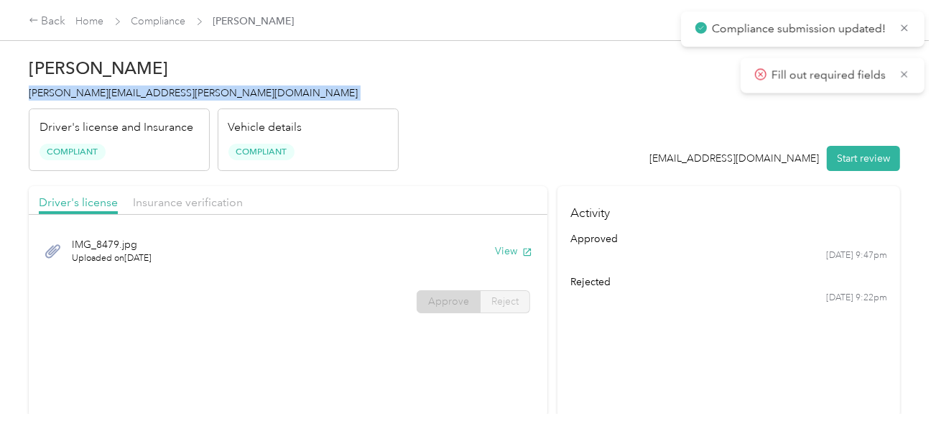
click at [119, 96] on span "[PERSON_NAME][EMAIL_ADDRESS][PERSON_NAME][DOMAIN_NAME]" at bounding box center [193, 93] width 329 height 12
click at [444, 128] on header "[PERSON_NAME] Stone [EMAIL_ADDRESS][PERSON_NAME][DOMAIN_NAME] Driver's license …" at bounding box center [465, 110] width 872 height 121
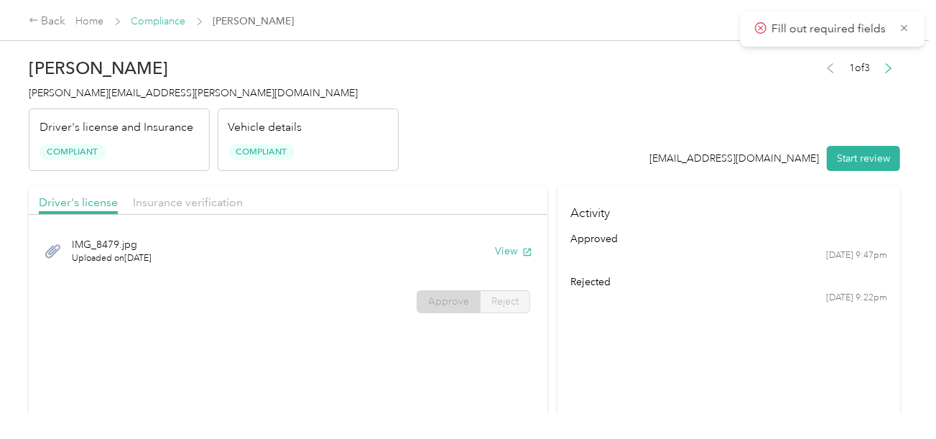
click at [164, 17] on link "Compliance" at bounding box center [159, 21] width 55 height 12
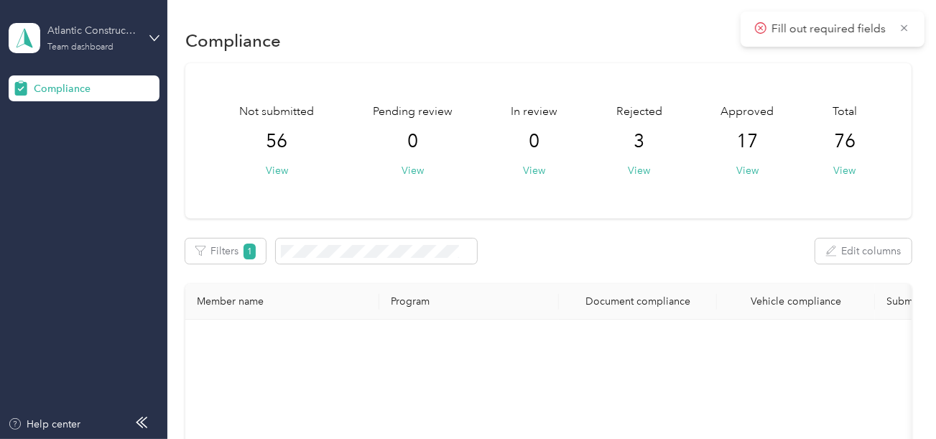
click at [75, 37] on div "Atlantic Constructors" at bounding box center [92, 30] width 90 height 15
click at [65, 151] on div "Log out" at bounding box center [48, 150] width 55 height 15
